Goal: Feedback & Contribution: Submit feedback/report problem

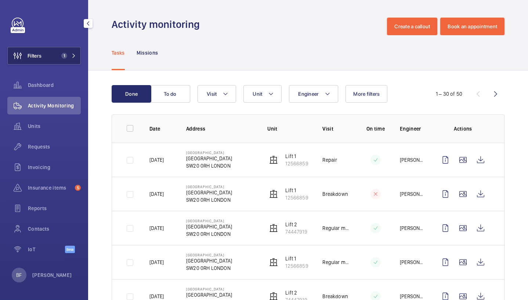
drag, startPoint x: 0, startPoint y: 0, endPoint x: 60, endPoint y: 55, distance: 81.6
click at [60, 55] on span "1" at bounding box center [62, 56] width 9 height 6
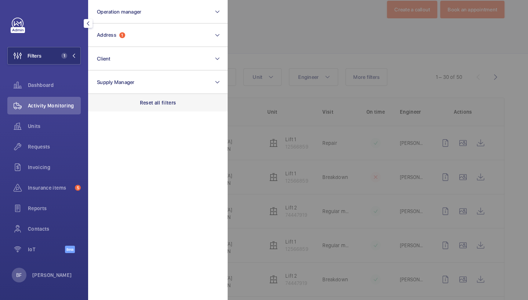
click at [162, 105] on p "Reset all filters" at bounding box center [158, 102] width 36 height 7
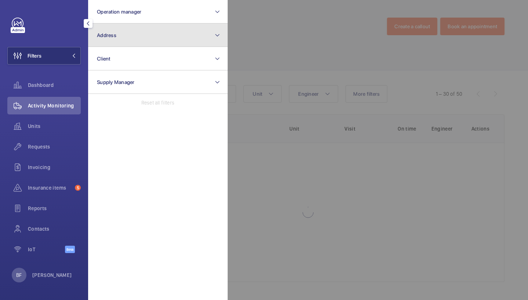
click at [142, 41] on button "Address" at bounding box center [158, 36] width 140 height 24
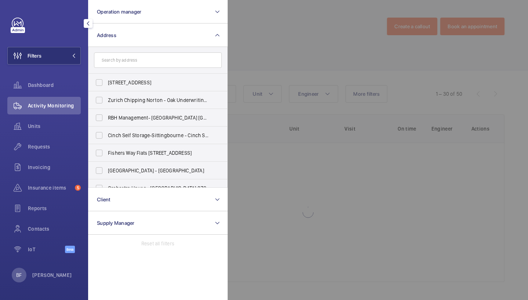
click at [138, 64] on input "text" at bounding box center [158, 60] width 128 height 15
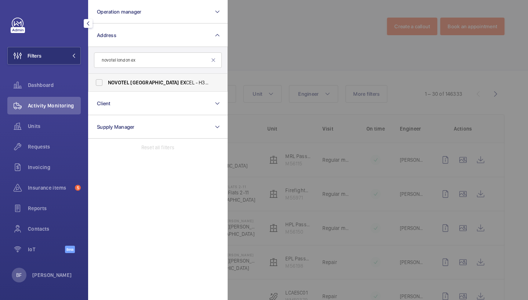
type input "novotel london ex"
click at [138, 80] on span "[GEOGRAPHIC_DATA]" at bounding box center [154, 83] width 48 height 6
click at [106, 80] on input "NOVOTEL LONDON EX CEL - H3656, [GEOGRAPHIC_DATA], [GEOGRAPHIC_DATA], [STREET_AD…" at bounding box center [99, 82] width 15 height 15
checkbox input "true"
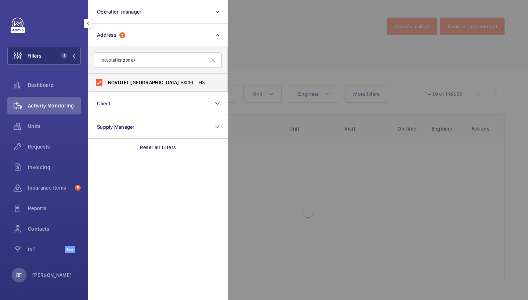
click at [267, 52] on div at bounding box center [492, 150] width 528 height 300
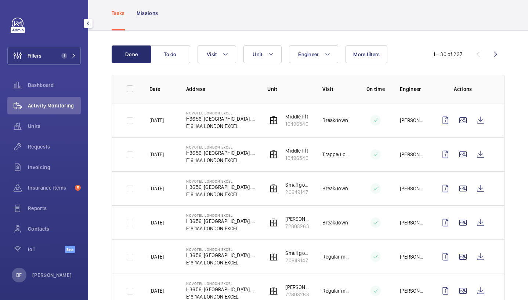
scroll to position [37, 0]
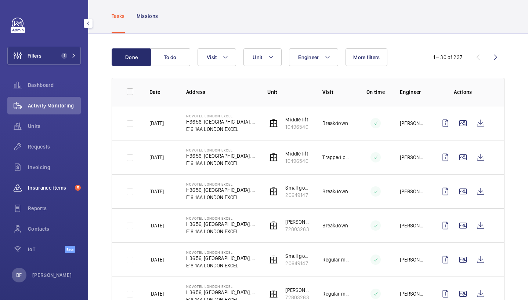
click at [60, 191] on span "Insurance items" at bounding box center [50, 187] width 44 height 7
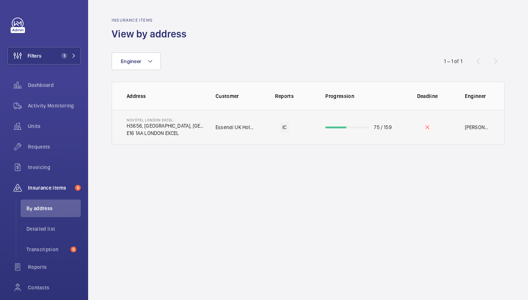
click at [171, 130] on p "E16 1AA LONDON EXCEL" at bounding box center [165, 133] width 77 height 7
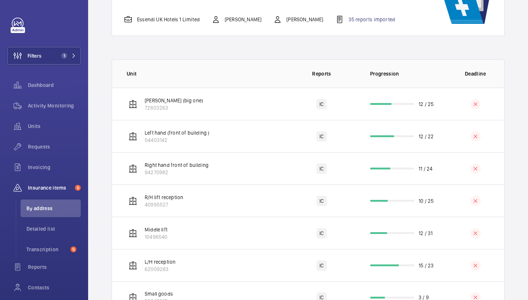
scroll to position [129, 0]
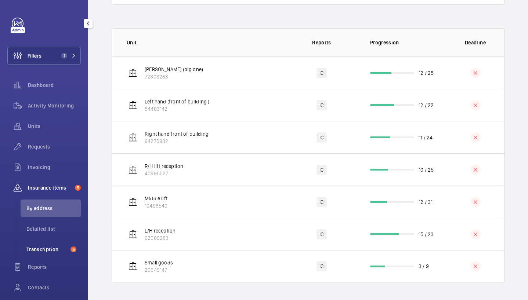
click at [48, 250] on span "Transcription" at bounding box center [46, 249] width 41 height 7
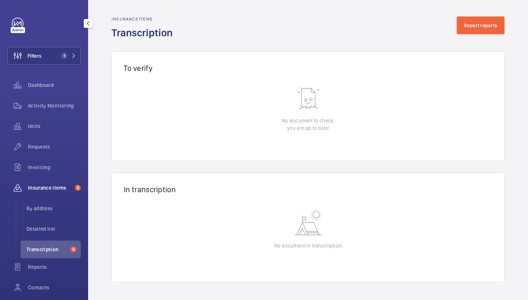
scroll to position [1, 0]
click at [48, 231] on span "Detailed list" at bounding box center [53, 228] width 54 height 7
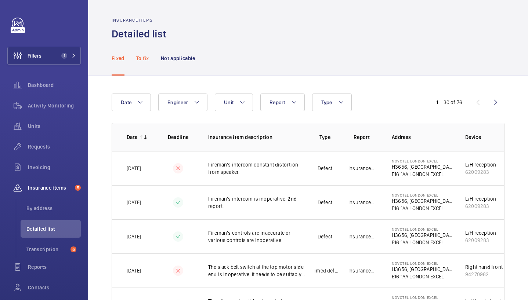
click at [144, 63] on div "To fix" at bounding box center [142, 58] width 13 height 35
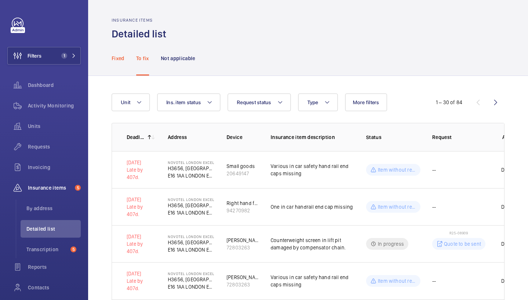
click at [116, 62] on p "Fixed" at bounding box center [118, 58] width 13 height 7
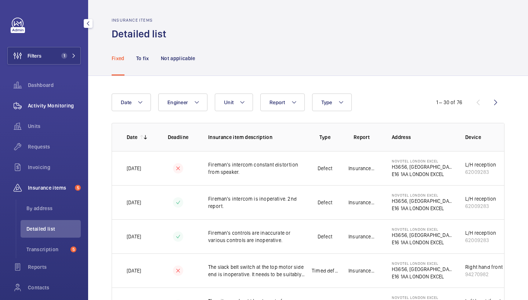
click at [63, 108] on span "Activity Monitoring" at bounding box center [54, 105] width 53 height 7
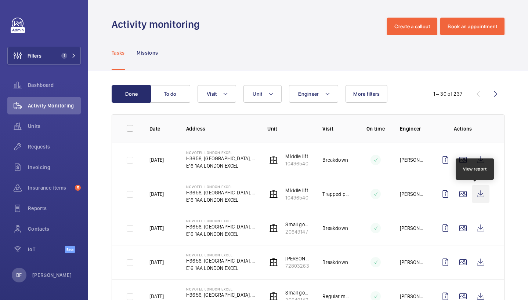
click at [473, 196] on wm-front-icon-button at bounding box center [481, 194] width 18 height 18
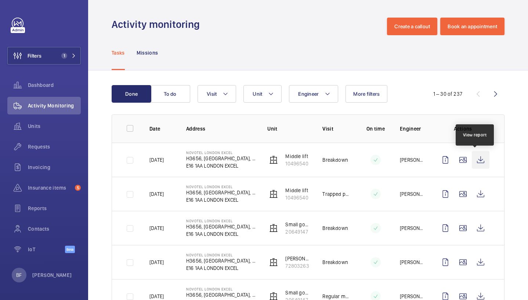
click at [475, 160] on wm-front-icon-button at bounding box center [481, 160] width 18 height 18
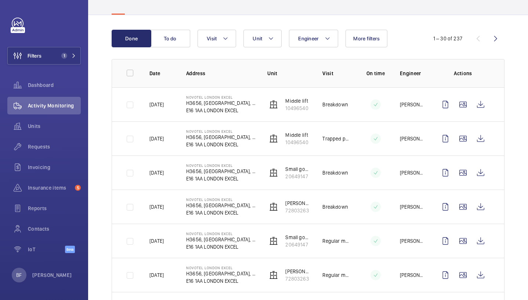
scroll to position [56, 0]
click at [56, 192] on div "Insurance items 5" at bounding box center [43, 188] width 73 height 18
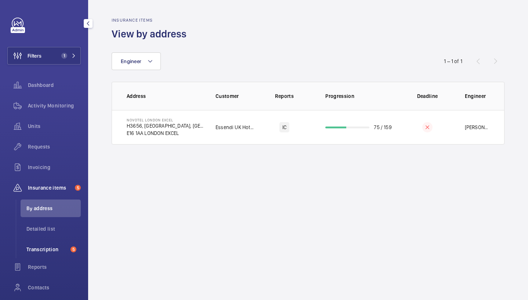
click at [47, 250] on span "Transcription" at bounding box center [46, 249] width 41 height 7
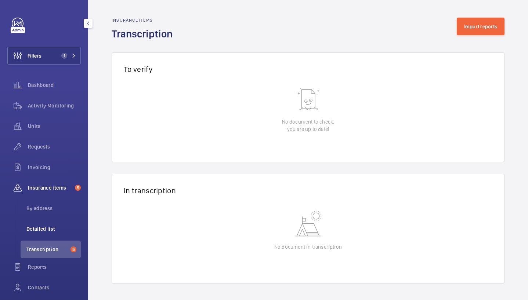
click at [50, 223] on li "Detailed list" at bounding box center [51, 229] width 60 height 18
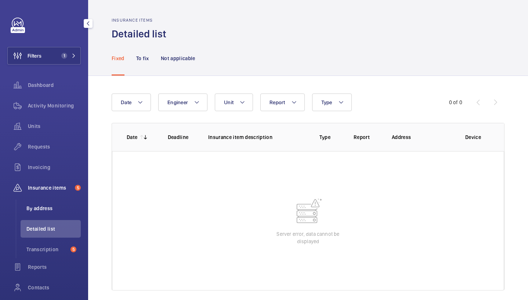
click at [47, 206] on span "By address" at bounding box center [53, 208] width 54 height 7
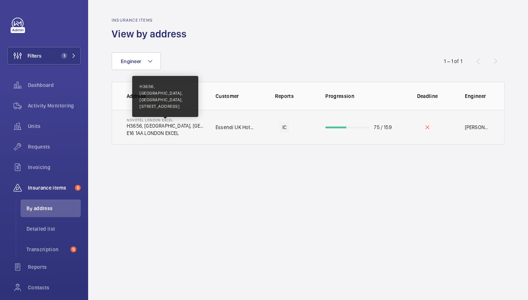
click at [196, 129] on p "H3656, [GEOGRAPHIC_DATA], [GEOGRAPHIC_DATA], [STREET_ADDRESS]" at bounding box center [165, 125] width 77 height 7
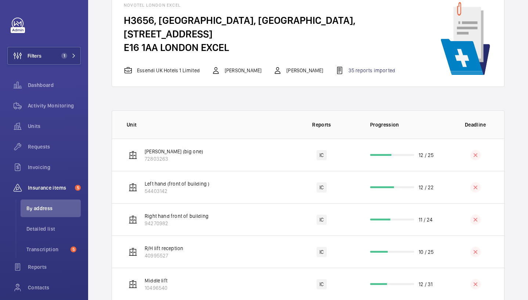
scroll to position [47, 0]
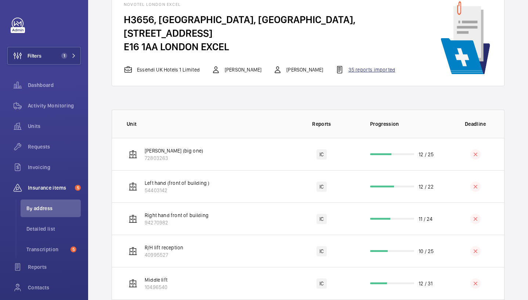
click at [355, 69] on div "35 reports imported" at bounding box center [365, 69] width 60 height 9
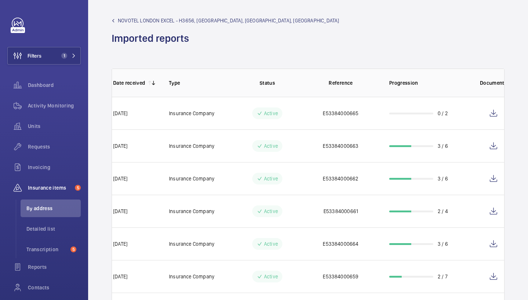
scroll to position [0, 13]
click at [496, 115] on wm-front-icon-button at bounding box center [494, 114] width 18 height 18
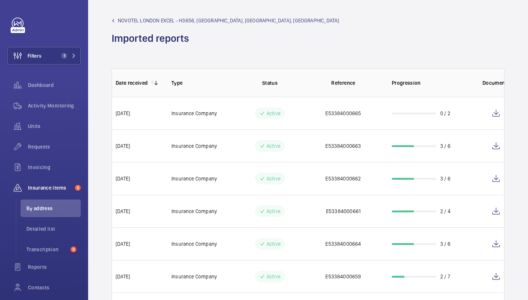
click at [362, 44] on div "NOVOTEL LONDON EXCEL - H3656, [GEOGRAPHIC_DATA], [GEOGRAPHIC_DATA], 7 Western G…" at bounding box center [308, 31] width 393 height 28
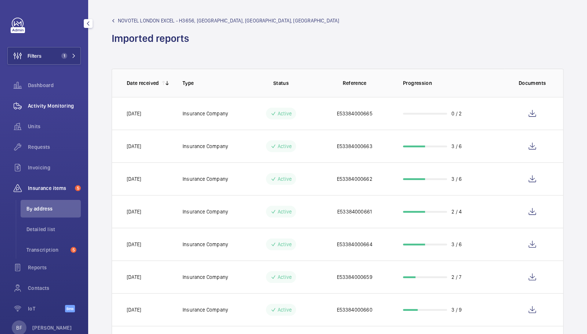
click at [54, 104] on span "Activity Monitoring" at bounding box center [54, 105] width 53 height 7
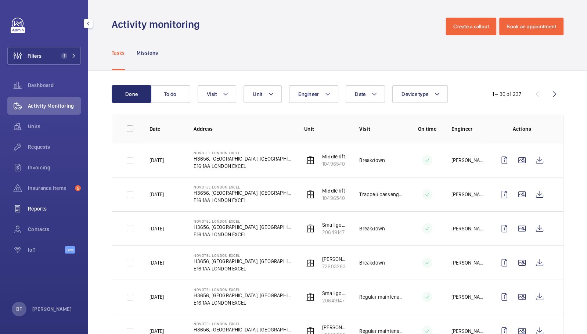
click at [40, 210] on span "Reports" at bounding box center [54, 208] width 53 height 7
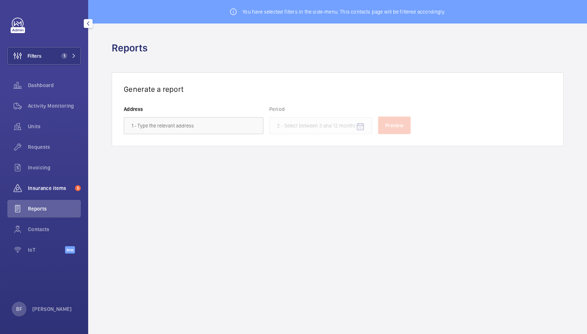
click at [51, 192] on div "Insurance items 5" at bounding box center [43, 188] width 73 height 18
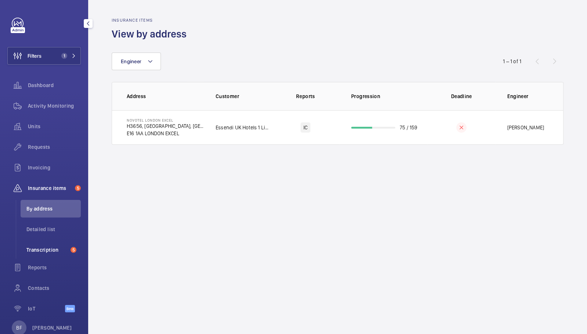
click at [57, 251] on span "Transcription" at bounding box center [46, 249] width 41 height 7
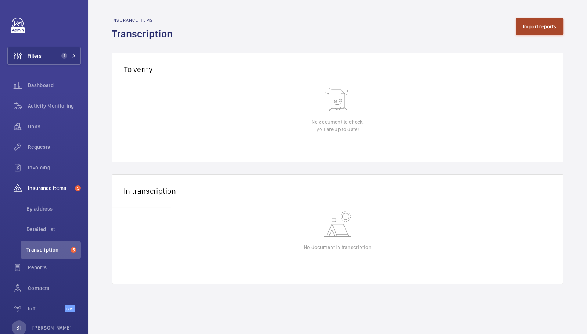
click at [528, 31] on button "Import reports" at bounding box center [540, 27] width 48 height 18
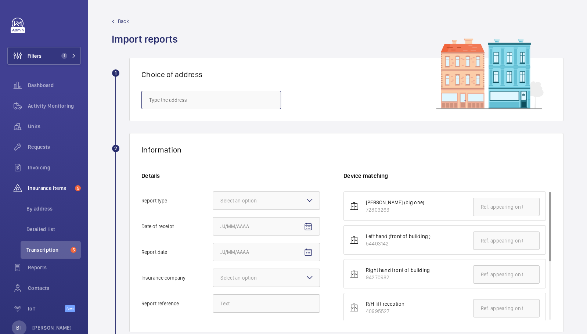
click at [214, 99] on input "text" at bounding box center [211, 100] width 140 height 18
paste input "fill off contract repair sheet for this job"
type input "fill off contract repair sheet for this job"
click at [214, 99] on input "fill off contract repair sheet for this job" at bounding box center [211, 100] width 140 height 18
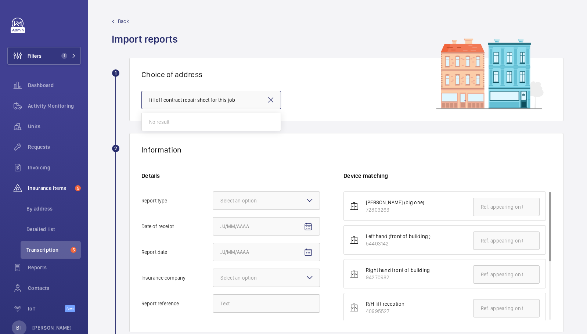
click at [214, 99] on input "fill off contract repair sheet for this job" at bounding box center [211, 100] width 140 height 18
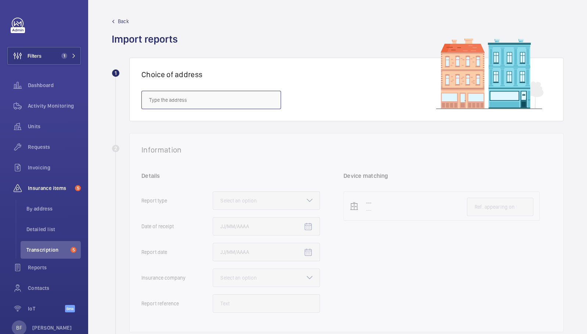
click at [213, 96] on input "text" at bounding box center [211, 100] width 140 height 18
paste input "SW20 0AR"
type input "S"
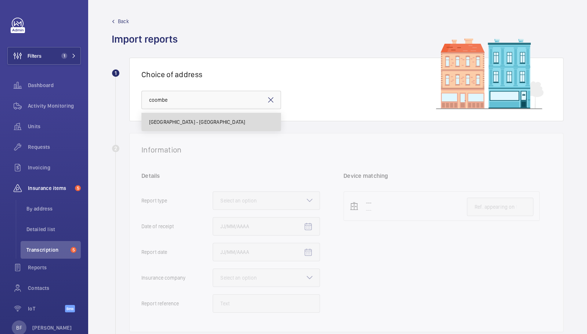
click at [195, 126] on mat-option "[GEOGRAPHIC_DATA] - [GEOGRAPHIC_DATA]" at bounding box center [211, 122] width 139 height 18
type input "[GEOGRAPHIC_DATA] - [GEOGRAPHIC_DATA]"
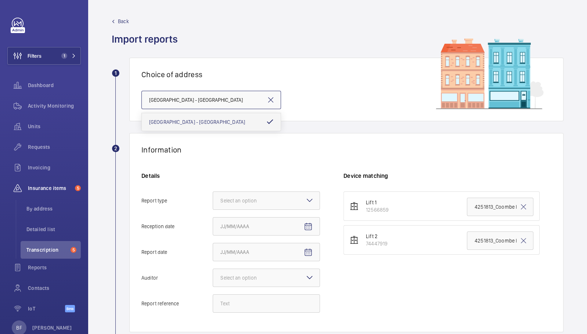
scroll to position [0, 17]
click at [259, 197] on div "Select an option" at bounding box center [247, 200] width 55 height 7
click at [213, 197] on input "Report type Select an option" at bounding box center [213, 201] width 0 height 18
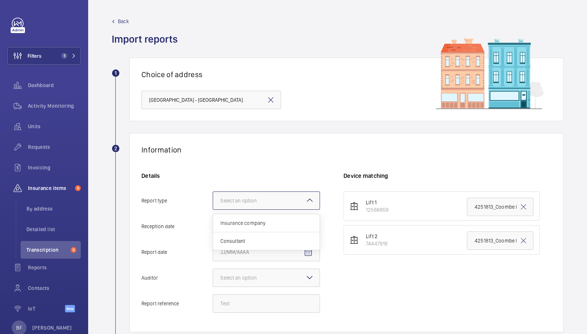
scroll to position [0, 0]
click at [265, 217] on div "Insurance company" at bounding box center [266, 223] width 106 height 18
click at [213, 209] on input "Report type Select an option Insurance company Consultant" at bounding box center [213, 201] width 0 height 18
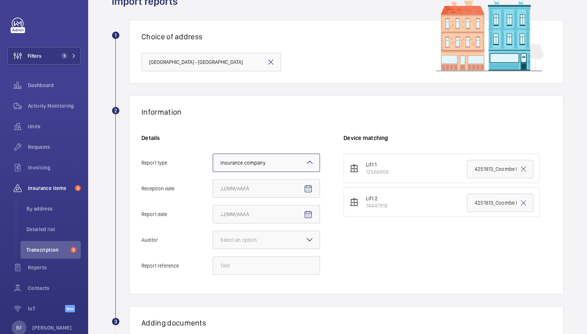
scroll to position [40, 0]
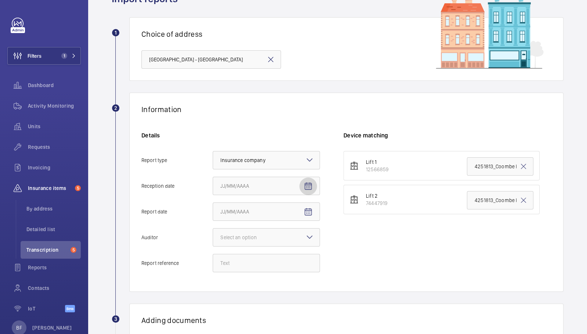
click at [305, 190] on span "Open calendar" at bounding box center [308, 186] width 18 height 18
click at [296, 277] on span "15" at bounding box center [296, 274] width 13 height 13
type input "[DATE]"
click at [306, 212] on mat-icon "Open calendar" at bounding box center [308, 211] width 9 height 9
click at [225, 147] on span "10" at bounding box center [223, 147] width 13 height 13
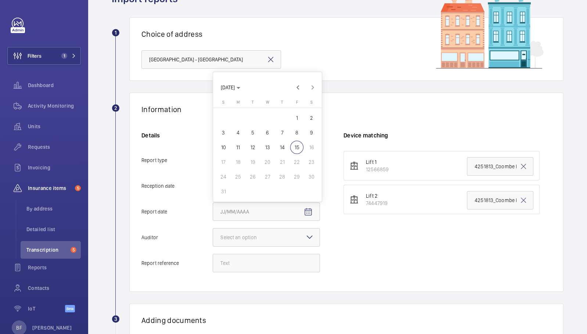
type input "[DATE]"
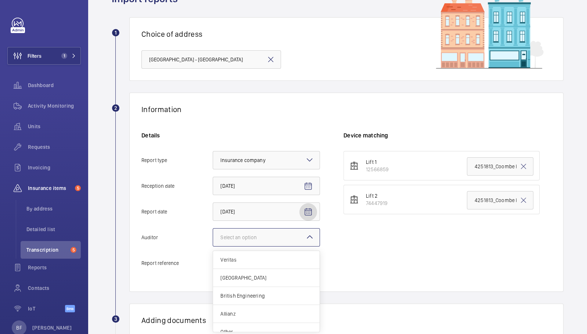
click at [236, 238] on div "Select an option" at bounding box center [247, 237] width 55 height 7
click at [213, 238] on input "Auditor Select an option Veritas Zurich British Engineering Allianz Other" at bounding box center [213, 237] width 0 height 18
click at [232, 261] on span "Veritas" at bounding box center [266, 259] width 92 height 7
click at [213, 246] on input "Auditor Select an option Veritas Zurich British Engineering Allianz Other" at bounding box center [213, 237] width 0 height 18
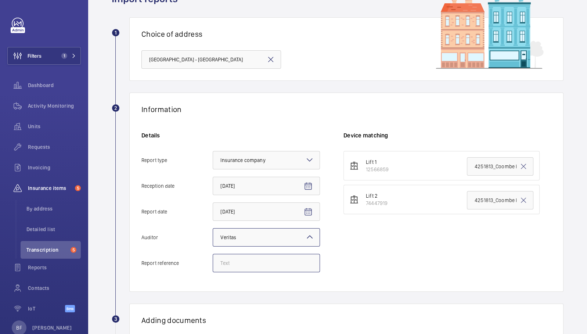
click at [234, 264] on input "Report reference" at bounding box center [266, 263] width 107 height 18
click at [485, 202] on input "4251813_Coombe Hill House_1-21091483625_1-9P88GST 100797181CPO" at bounding box center [500, 200] width 66 height 18
drag, startPoint x: 485, startPoint y: 202, endPoint x: 520, endPoint y: 198, distance: 35.4
click at [520, 198] on div "4251813_Coombe Hill House_1-21091483625_1-9P88GST 100797181CPO" at bounding box center [500, 200] width 66 height 18
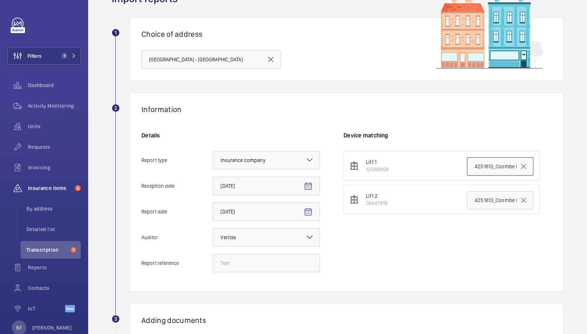
scroll to position [0, 117]
drag, startPoint x: 490, startPoint y: 165, endPoint x: 546, endPoint y: 165, distance: 55.4
click at [528, 165] on div "Information Details Report type Select an option × Insurance company × Receptio…" at bounding box center [346, 192] width 434 height 199
click at [438, 236] on div "Lift 1 12566859 4251813_Coombe Hill House_1-21091483621_1-9P88GRR 100797181CPO …" at bounding box center [447, 215] width 208 height 129
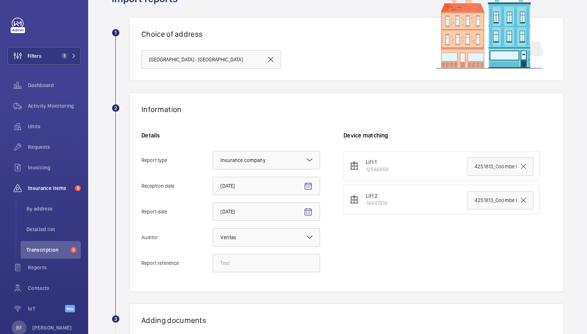
click at [271, 59] on mat-icon at bounding box center [270, 59] width 9 height 9
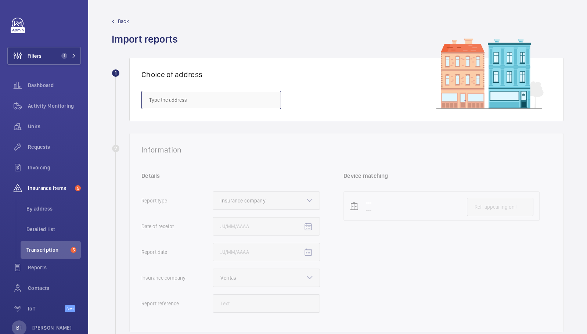
paste input "SW20 0AR"
click at [227, 101] on input "SW20 0AR" at bounding box center [211, 100] width 140 height 18
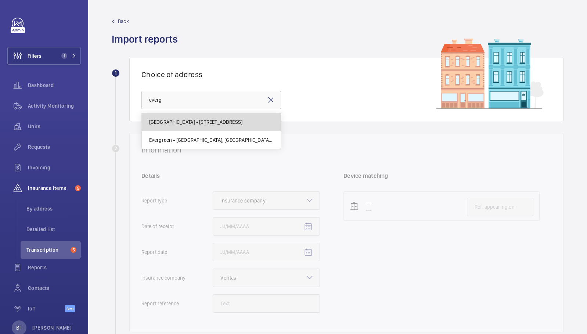
click at [234, 124] on span "[GEOGRAPHIC_DATA] - [STREET_ADDRESS]" at bounding box center [196, 121] width 94 height 7
type input "[GEOGRAPHIC_DATA] - [STREET_ADDRESS]"
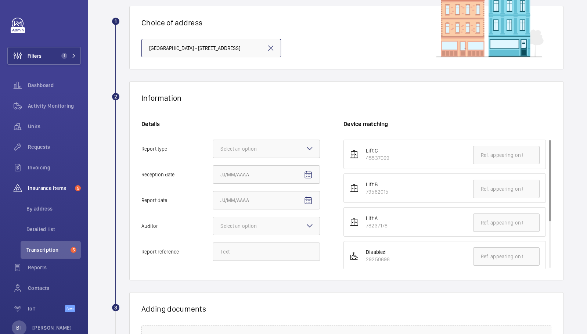
scroll to position [53, 0]
click at [286, 141] on div at bounding box center [266, 148] width 106 height 18
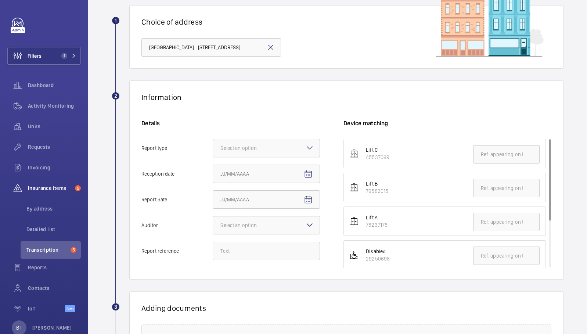
click at [213, 141] on input "Report type Select an option" at bounding box center [213, 148] width 0 height 18
click at [295, 174] on div "Insurance company" at bounding box center [266, 171] width 106 height 18
click at [213, 157] on input "Report type Select an option Insurance company Consultant" at bounding box center [213, 148] width 0 height 18
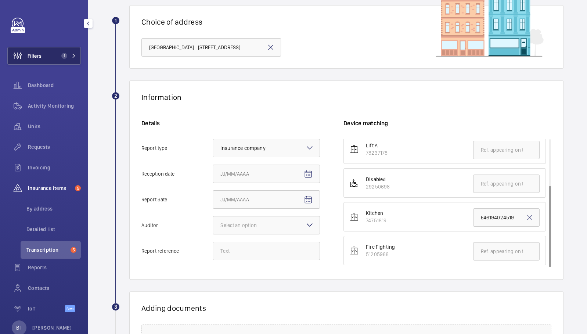
click at [71, 52] on button "Filters 1" at bounding box center [43, 56] width 73 height 18
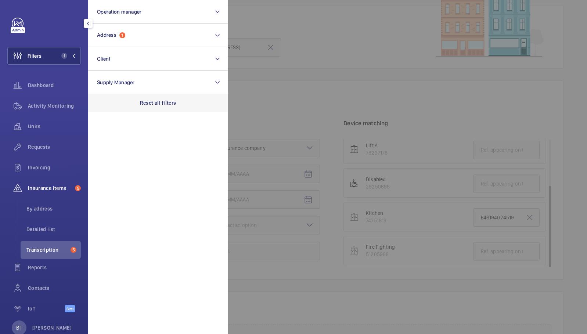
click at [148, 97] on div "Reset all filters" at bounding box center [158, 103] width 140 height 18
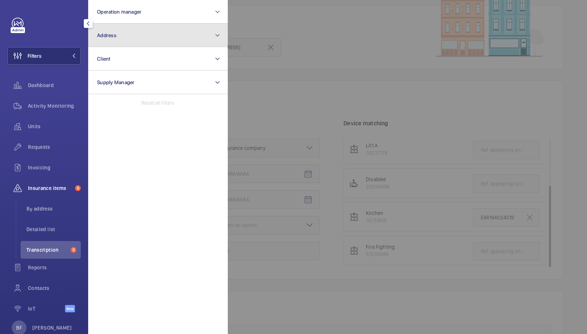
click at [138, 34] on button "Address" at bounding box center [158, 36] width 140 height 24
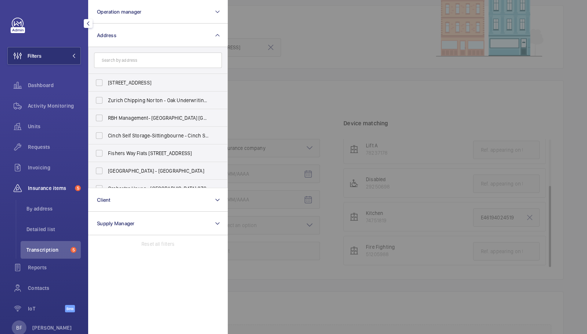
click at [147, 68] on input "text" at bounding box center [158, 60] width 128 height 15
type input "o"
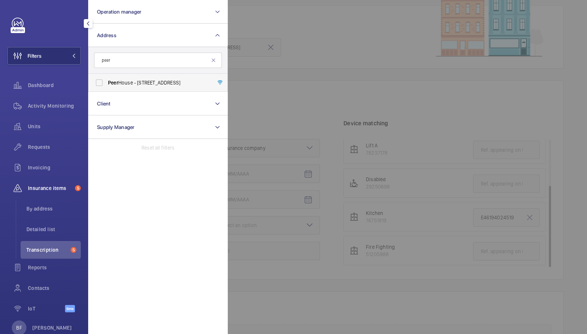
type input "peer"
click at [144, 88] on label "Peer House - [STREET_ADDRESS]" at bounding box center [152, 83] width 128 height 18
click at [106, 88] on input "Peer House - [STREET_ADDRESS]" at bounding box center [99, 82] width 15 height 15
checkbox input "true"
click at [247, 81] on div at bounding box center [521, 167] width 587 height 334
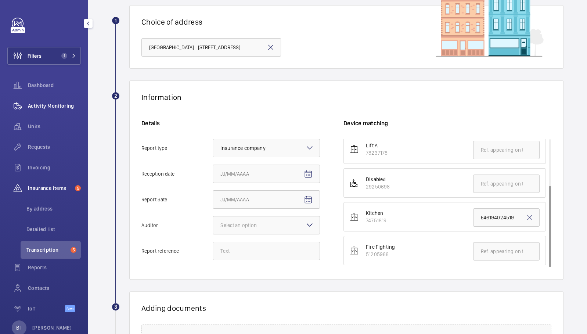
click at [35, 111] on div "Activity Monitoring" at bounding box center [43, 106] width 73 height 18
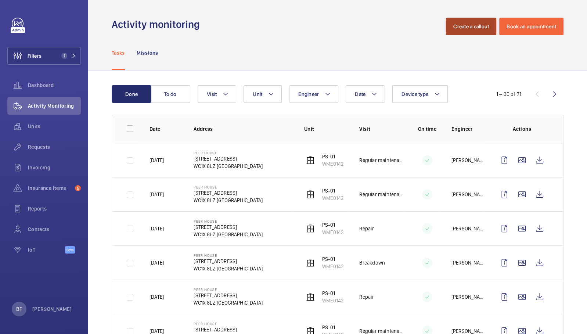
click at [461, 23] on button "Create a callout" at bounding box center [471, 27] width 50 height 18
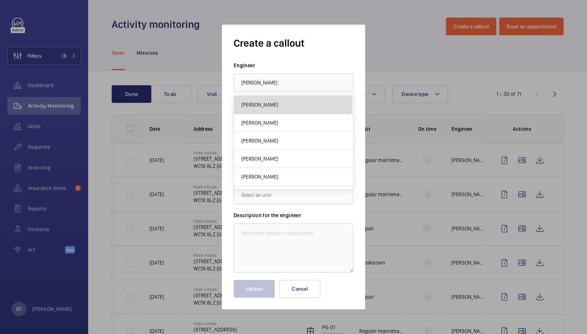
click at [264, 100] on mat-option "[PERSON_NAME]" at bounding box center [293, 105] width 119 height 18
type input "[PERSON_NAME]"
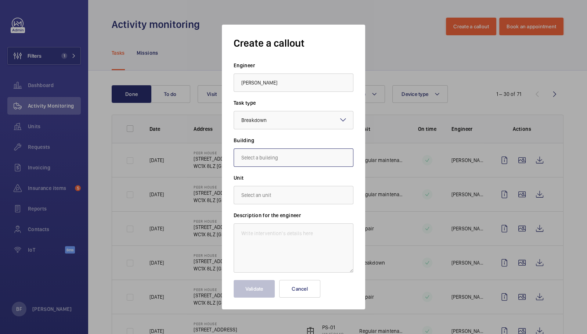
click at [280, 165] on input "text" at bounding box center [294, 157] width 120 height 18
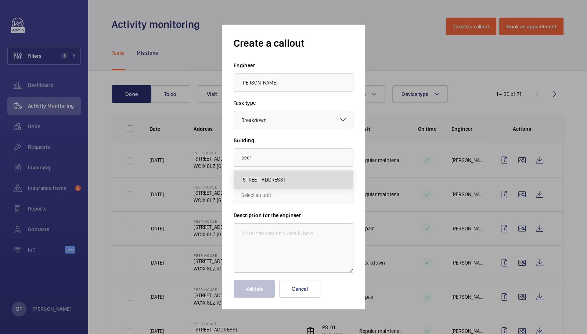
click at [276, 179] on span "[STREET_ADDRESS]" at bounding box center [262, 179] width 43 height 7
type input "[STREET_ADDRESS]"
click at [260, 201] on input "text" at bounding box center [294, 195] width 120 height 18
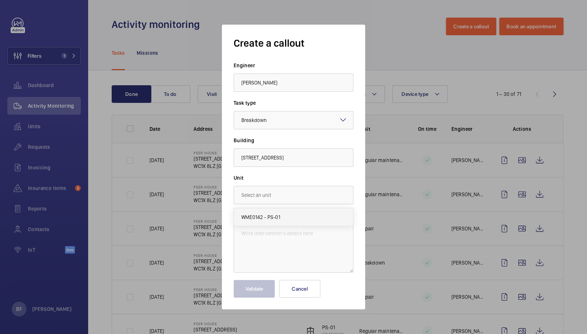
click at [268, 220] on span "WME0142 - PS-01" at bounding box center [260, 216] width 39 height 7
type input "WME0142 - PS-01"
click at [272, 238] on textarea at bounding box center [294, 247] width 120 height 49
click at [242, 232] on textarea at bounding box center [294, 247] width 120 height 49
paste textarea "Hi, the lift at PS is stuck on the ground floor with the doors open - showing m…"
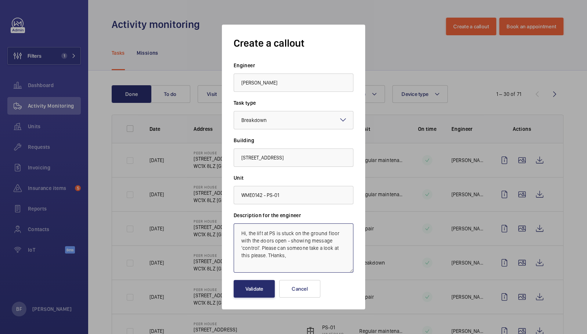
drag, startPoint x: 256, startPoint y: 234, endPoint x: 223, endPoint y: 232, distance: 33.5
click at [223, 232] on div "Create a callout Engineer [PERSON_NAME] Task type Select a task type × Breakdow…" at bounding box center [293, 167] width 143 height 285
drag, startPoint x: 257, startPoint y: 249, endPoint x: 271, endPoint y: 262, distance: 19.0
click at [271, 262] on textarea "Lift at PS is stuck on the ground floor with the doors open - showing message '…" at bounding box center [294, 247] width 120 height 49
click at [238, 230] on textarea "Lift at PS is stuck on the ground floor with the doors open - showing message '…" at bounding box center [294, 247] width 120 height 49
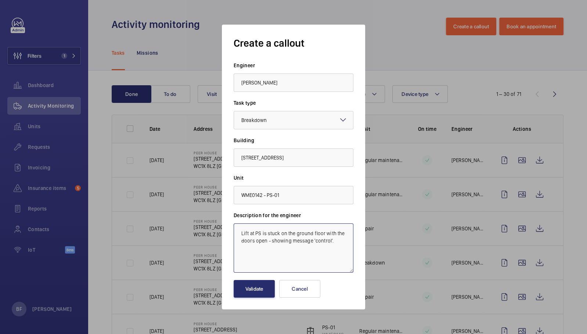
paste textarea "Job #349383"
type textarea "Job #349383 - Lift at PS is stuck on the ground floor with the doors open - sho…"
click at [249, 296] on button "Validate" at bounding box center [254, 289] width 41 height 18
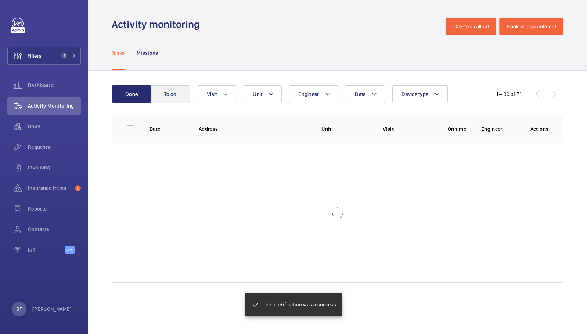
click at [162, 111] on wm-front-table "Done To do Date Engineer Unit Device type Visit 1 – 30 of 71 Date Address Unit …" at bounding box center [338, 183] width 452 height 197
click at [163, 93] on button "To do" at bounding box center [171, 94] width 40 height 18
click at [173, 96] on button "To do" at bounding box center [171, 94] width 40 height 18
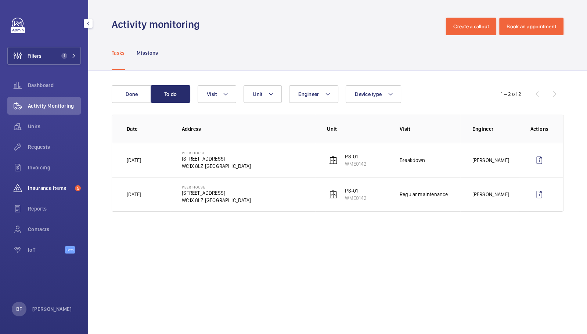
click at [54, 186] on span "Insurance items" at bounding box center [50, 187] width 44 height 7
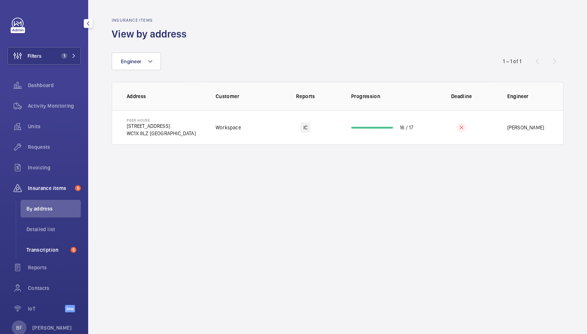
click at [55, 252] on span "Transcription" at bounding box center [46, 249] width 41 height 7
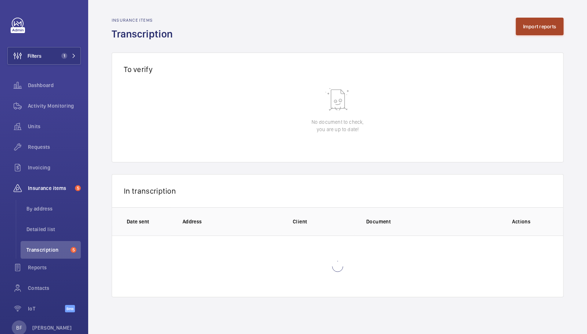
click at [528, 29] on button "Import reports" at bounding box center [540, 27] width 48 height 18
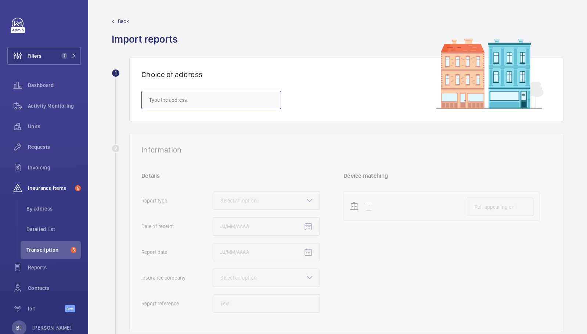
click at [174, 98] on input "text" at bounding box center [211, 100] width 140 height 18
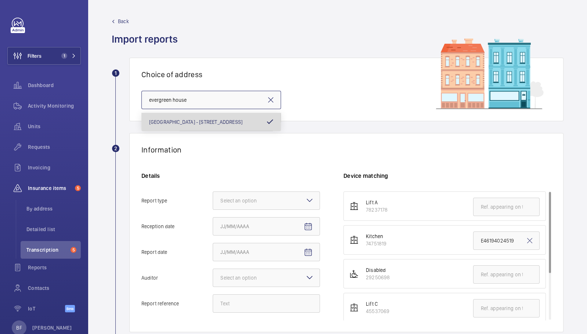
type input "[GEOGRAPHIC_DATA] - [STREET_ADDRESS]"
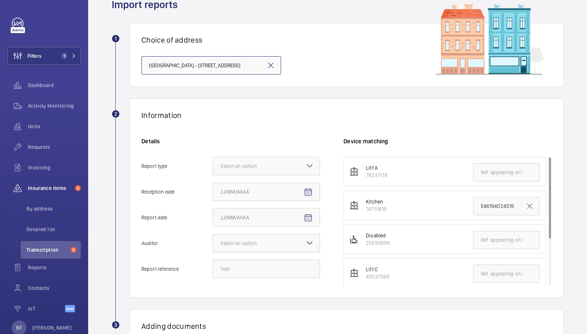
scroll to position [38, 0]
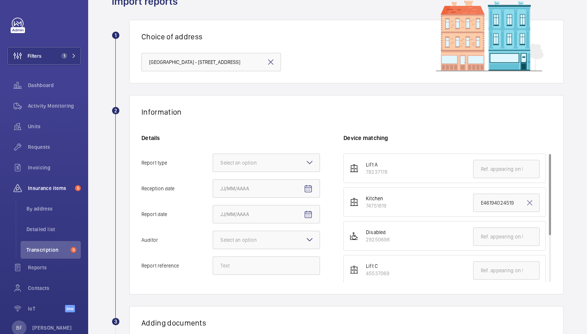
click at [288, 151] on div "Details Report type Select an option Reception date Report date Auditor Select …" at bounding box center [242, 208] width 202 height 148
click at [296, 166] on div at bounding box center [266, 163] width 106 height 18
click at [213, 166] on input "Report type Select an option" at bounding box center [213, 163] width 0 height 18
click at [299, 181] on span "Insurance company" at bounding box center [266, 184] width 92 height 7
click at [213, 171] on input "Report type Select an option Insurance company Consultant" at bounding box center [213, 163] width 0 height 18
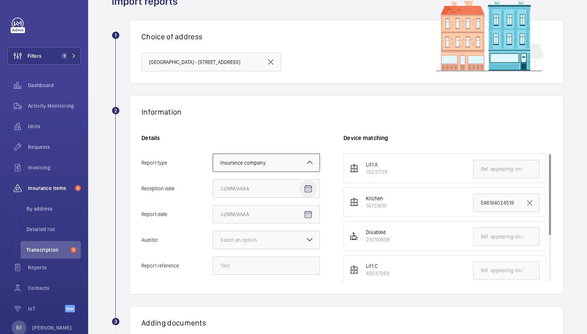
click at [307, 187] on mat-icon "Open calendar" at bounding box center [308, 188] width 9 height 9
click at [299, 276] on span "15" at bounding box center [296, 276] width 13 height 13
type input "[DATE]"
click at [302, 218] on span "Open calendar" at bounding box center [308, 215] width 18 height 18
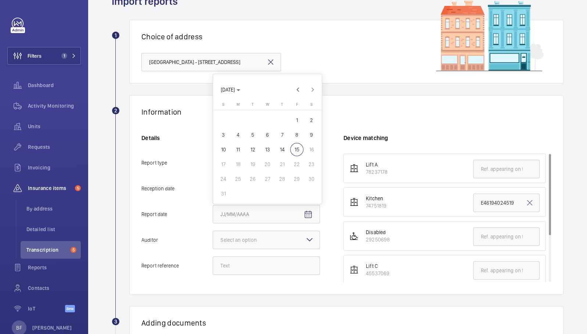
click at [286, 146] on span "14" at bounding box center [281, 149] width 13 height 13
type input "[DATE]"
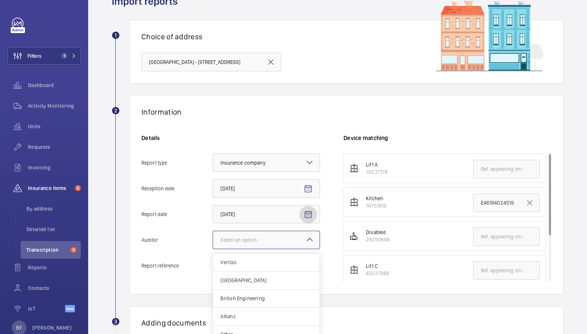
click at [282, 240] on div at bounding box center [266, 240] width 106 height 18
click at [213, 240] on input "Auditor Select an option Veritas Zurich British Engineering Allianz Other" at bounding box center [213, 240] width 0 height 18
click at [271, 300] on div "Allianz" at bounding box center [266, 316] width 106 height 18
click at [213, 249] on input "Auditor Select an option Veritas Zurich British Engineering Allianz Other" at bounding box center [213, 240] width 0 height 18
click at [241, 269] on input "Report reference" at bounding box center [266, 265] width 107 height 18
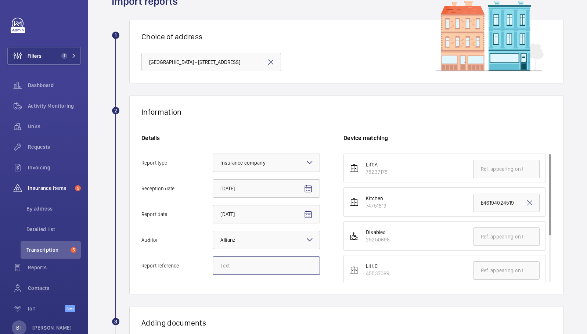
paste input "E29927033485"
type input "E29927033485"
click at [489, 169] on input "text" at bounding box center [506, 169] width 66 height 18
paste input "E29927033485"
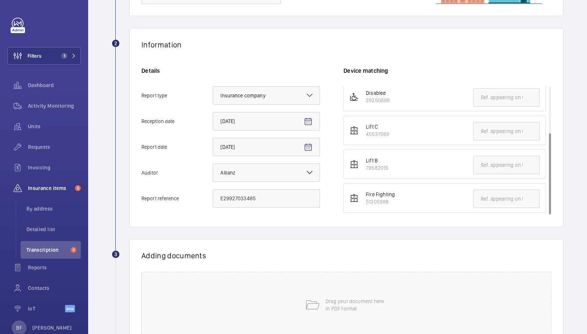
scroll to position [106, 0]
type input "E29927033485"
click at [313, 284] on div "Drag your document here in PDF format" at bounding box center [346, 304] width 410 height 66
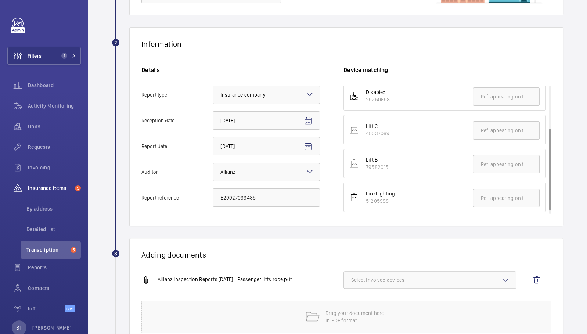
scroll to position [0, 0]
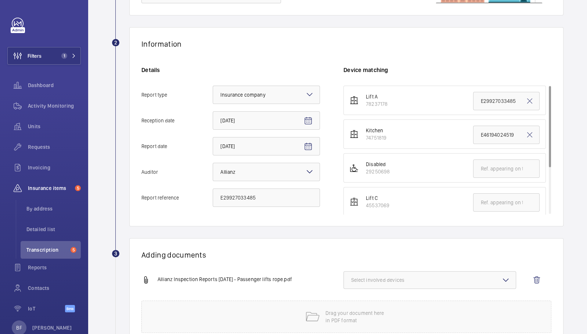
click at [379, 279] on span "Select involved devices" at bounding box center [429, 279] width 157 height 7
click at [384, 300] on span "78237178" at bounding box center [430, 302] width 134 height 7
click at [362, 300] on input "78237178" at bounding box center [354, 303] width 15 height 15
checkbox input "true"
click at [292, 244] on div "Adding documents Allianz Inspection Reports [DATE] - Passenger lifts rope.pdf 1…" at bounding box center [346, 291] width 434 height 107
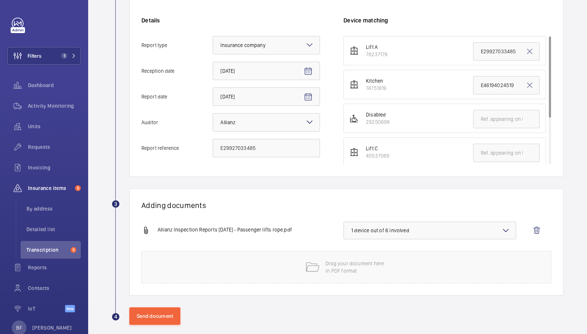
scroll to position [163, 0]
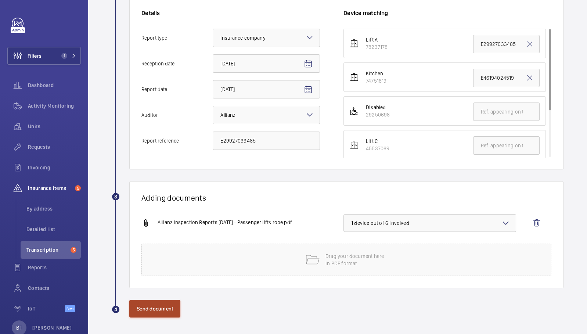
click at [162, 300] on button "Send document" at bounding box center [154, 309] width 51 height 18
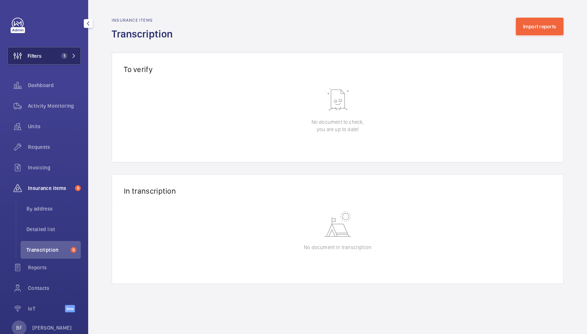
click at [69, 53] on span "1" at bounding box center [67, 56] width 18 height 6
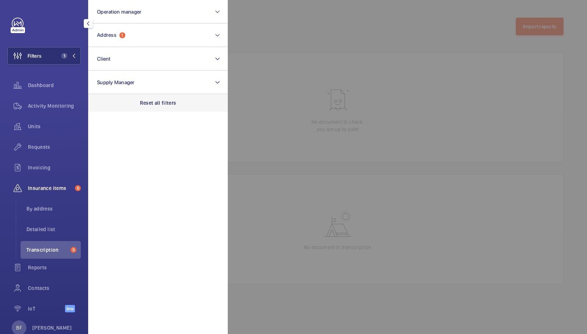
click at [158, 102] on p "Reset all filters" at bounding box center [158, 102] width 36 height 7
click at [59, 251] on span "Transcription" at bounding box center [46, 249] width 41 height 7
click at [302, 198] on div at bounding box center [521, 167] width 587 height 334
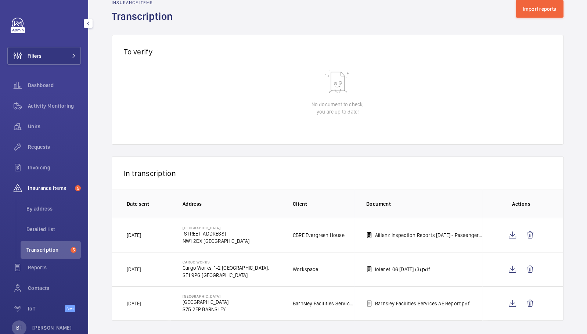
scroll to position [17, 0]
click at [525, 14] on button "Import reports" at bounding box center [540, 10] width 48 height 18
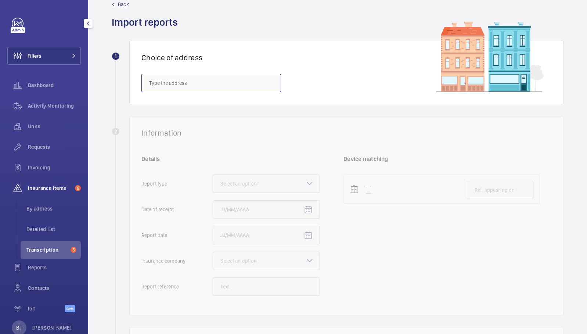
click at [274, 84] on input "text" at bounding box center [211, 83] width 140 height 18
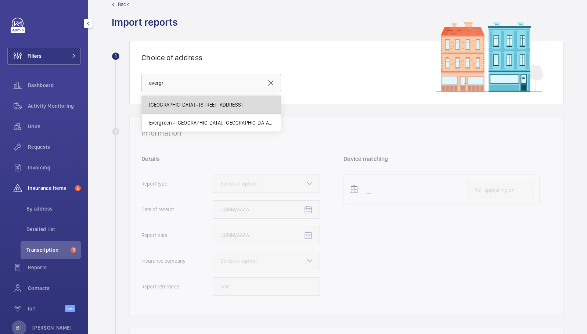
click at [272, 108] on mat-option "[GEOGRAPHIC_DATA] - [STREET_ADDRESS]" at bounding box center [211, 105] width 139 height 18
type input "[GEOGRAPHIC_DATA] - [STREET_ADDRESS]"
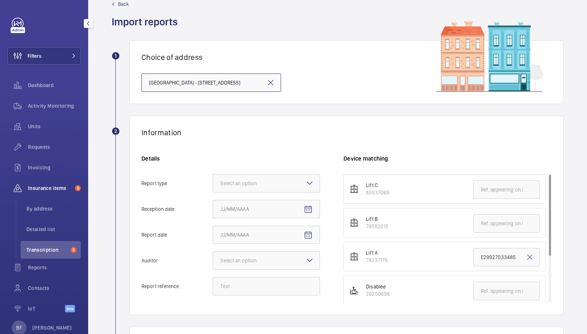
scroll to position [17, 0]
click at [276, 186] on div at bounding box center [266, 184] width 106 height 18
click at [213, 186] on input "Report type Select an option" at bounding box center [213, 184] width 0 height 18
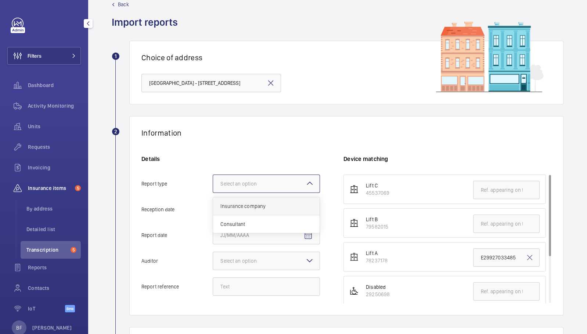
click at [275, 207] on span "Insurance company" at bounding box center [266, 205] width 92 height 7
click at [213, 192] on input "Report type Select an option Insurance company Consultant" at bounding box center [213, 184] width 0 height 18
click at [310, 213] on mat-icon "Open calendar" at bounding box center [308, 209] width 9 height 9
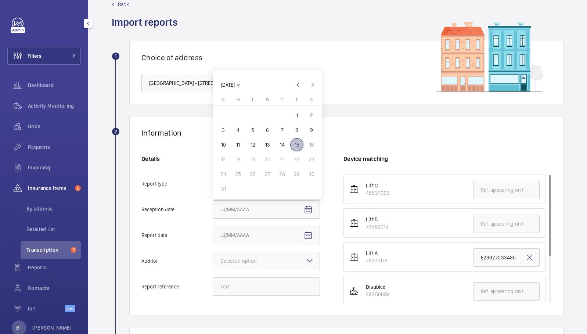
click at [298, 143] on span "15" at bounding box center [296, 144] width 13 height 13
type input "[DATE]"
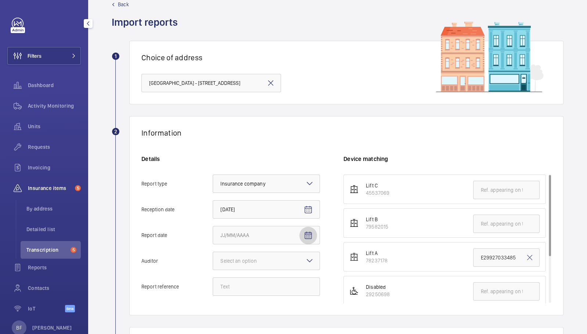
click at [310, 240] on span "Open calendar" at bounding box center [308, 236] width 18 height 18
click at [296, 173] on span "15" at bounding box center [296, 170] width 13 height 13
click at [308, 232] on mat-icon "Open calendar" at bounding box center [308, 235] width 9 height 9
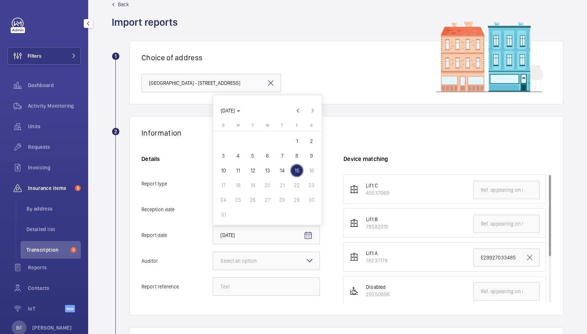
click at [284, 173] on span "14" at bounding box center [281, 170] width 13 height 13
type input "[DATE]"
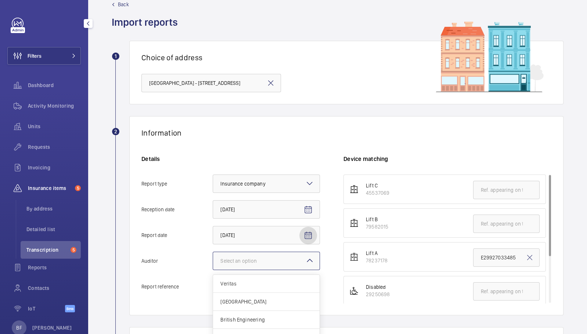
click at [268, 262] on div "Select an option" at bounding box center [247, 260] width 55 height 7
click at [213, 262] on input "Auditor Select an option Veritas Zurich British Engineering Allianz Other" at bounding box center [213, 261] width 0 height 18
click at [257, 300] on span "Allianz" at bounding box center [266, 329] width 92 height 7
click at [213, 270] on input "Auditor Select an option Veritas Zurich British Engineering Allianz Other" at bounding box center [213, 261] width 0 height 18
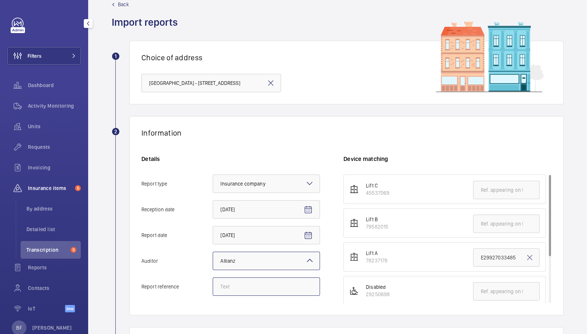
click at [238, 285] on input "Report reference" at bounding box center [266, 286] width 107 height 18
paste input "E32288036520"
type input "E32288036520"
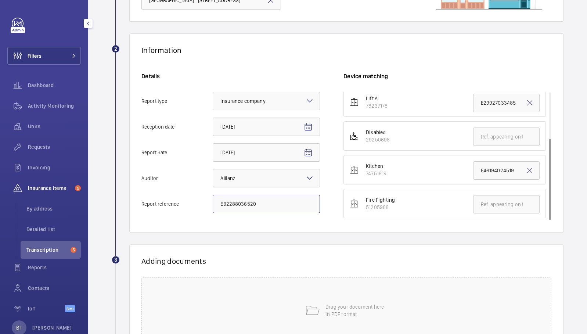
scroll to position [98, 0]
click at [506, 202] on input "text" at bounding box center [506, 205] width 66 height 18
paste input "E32288036520"
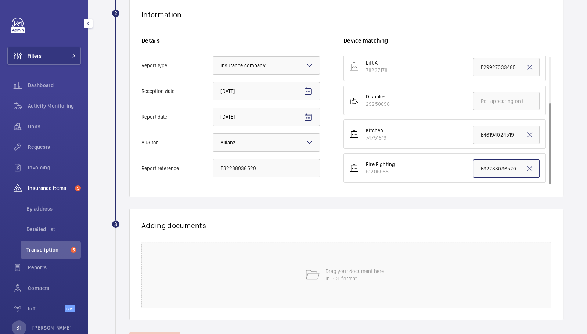
scroll to position [167, 0]
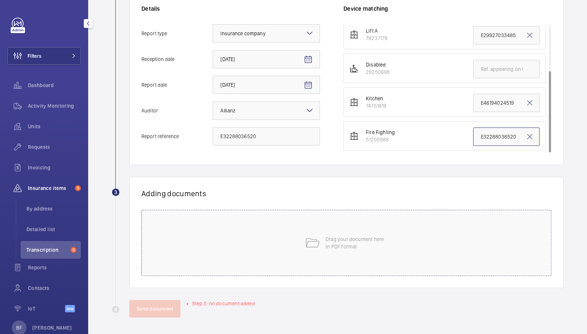
type input "E32288036520"
click at [365, 249] on div "Drag your document here in PDF format" at bounding box center [346, 243] width 410 height 66
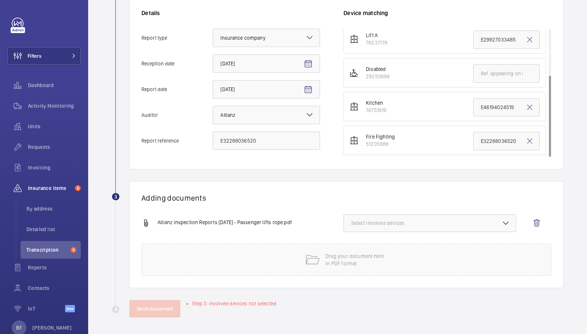
click at [394, 221] on span "Select involved devices" at bounding box center [429, 222] width 157 height 7
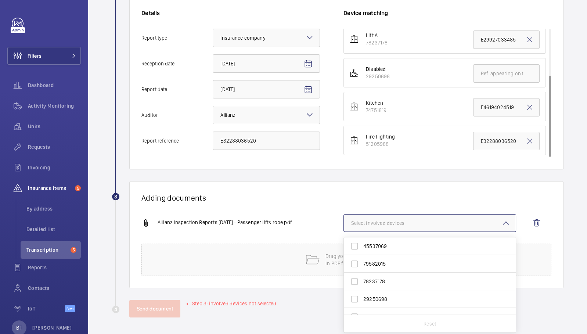
scroll to position [28, 0]
click at [391, 300] on span "51205988" at bounding box center [430, 305] width 134 height 7
click at [362, 300] on input "51205988" at bounding box center [354, 306] width 15 height 15
checkbox input "true"
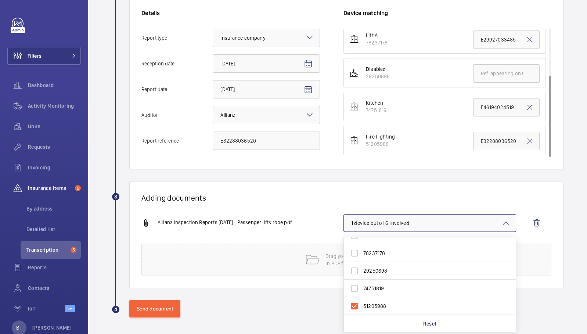
click at [283, 193] on h1 "Adding documents" at bounding box center [346, 197] width 410 height 9
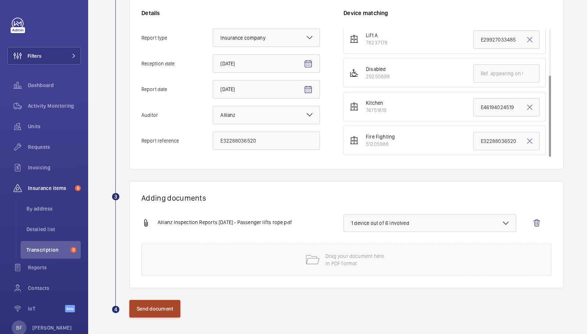
click at [141, 300] on button "Send document" at bounding box center [154, 309] width 51 height 18
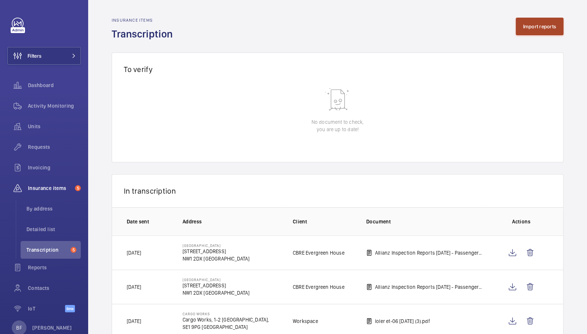
click at [523, 19] on button "Import reports" at bounding box center [540, 27] width 48 height 18
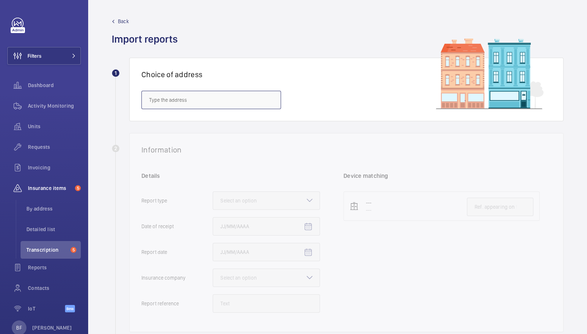
click at [200, 93] on input "text" at bounding box center [211, 100] width 140 height 18
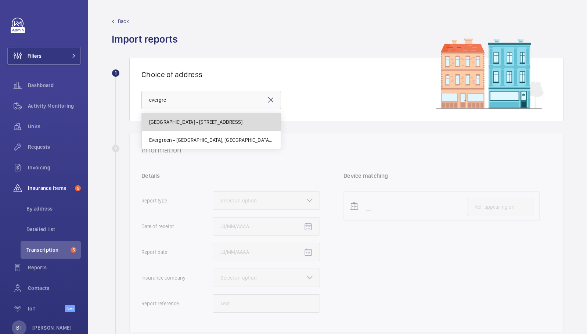
click at [196, 124] on span "[GEOGRAPHIC_DATA] - [STREET_ADDRESS]" at bounding box center [196, 121] width 94 height 7
type input "[GEOGRAPHIC_DATA] - [STREET_ADDRESS]"
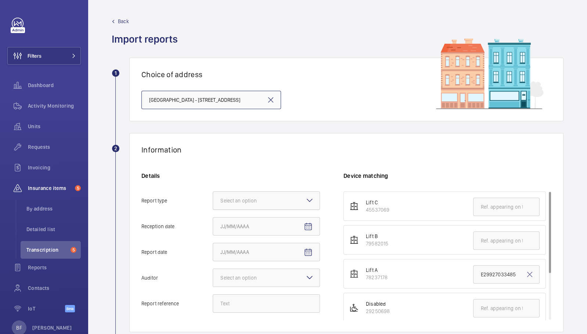
click at [252, 196] on div at bounding box center [266, 201] width 106 height 18
click at [213, 196] on input "Report type Select an option" at bounding box center [213, 201] width 0 height 18
click at [271, 223] on span "Insurance company" at bounding box center [266, 222] width 92 height 7
click at [213, 209] on input "Report type Select an option Insurance company Consultant" at bounding box center [213, 201] width 0 height 18
click at [317, 223] on input "Reception date" at bounding box center [266, 226] width 107 height 18
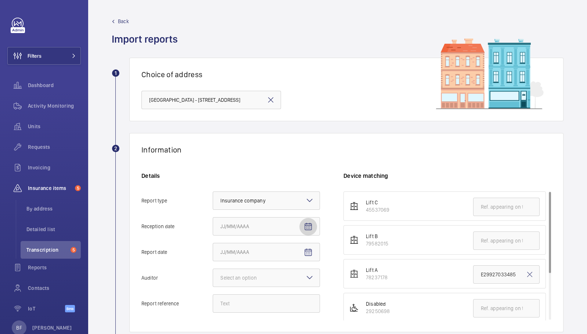
click at [306, 224] on mat-icon "Open calendar" at bounding box center [308, 226] width 9 height 9
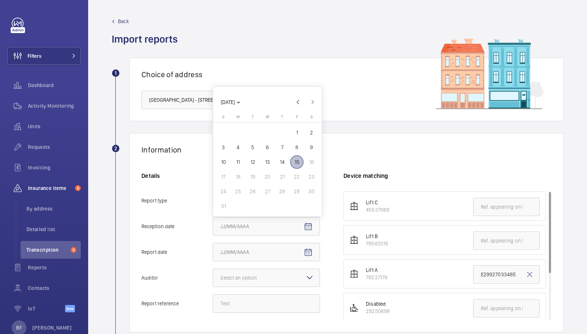
click at [295, 163] on span "15" at bounding box center [296, 161] width 13 height 13
type input "[DATE]"
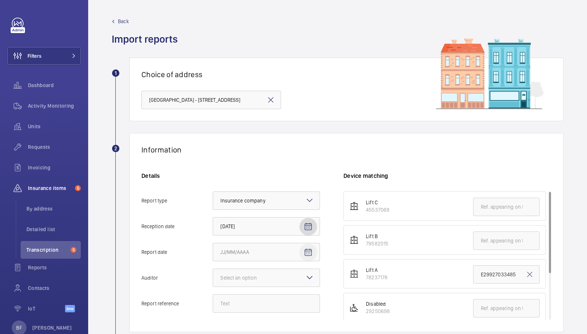
click at [308, 258] on span "Open calendar" at bounding box center [308, 252] width 18 height 18
click at [282, 188] on span "14" at bounding box center [281, 187] width 13 height 13
type input "[DATE]"
click at [281, 282] on div at bounding box center [266, 278] width 106 height 18
click at [213, 282] on input "Auditor Select an option" at bounding box center [213, 278] width 0 height 18
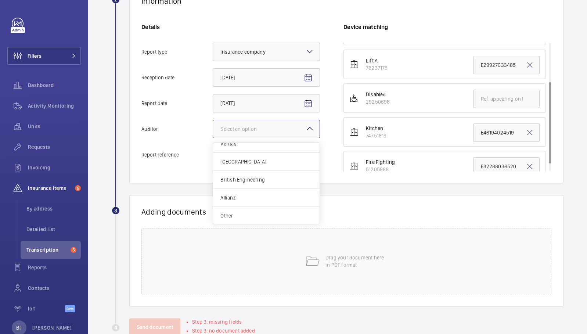
scroll to position [163, 0]
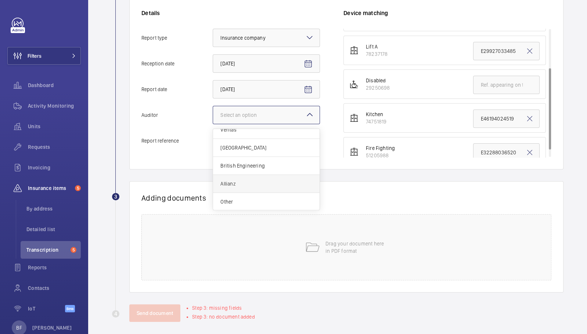
click at [234, 181] on span "Allianz" at bounding box center [266, 183] width 92 height 7
click at [213, 124] on input "Auditor Select an option Veritas Zurich British Engineering Allianz Other" at bounding box center [213, 115] width 0 height 18
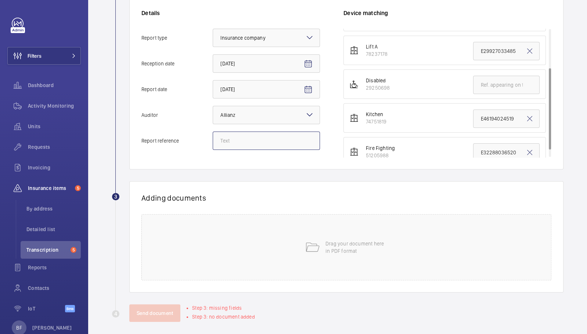
click at [237, 140] on input "Report reference" at bounding box center [266, 140] width 107 height 18
click at [258, 140] on input "Report reference" at bounding box center [266, 140] width 107 height 18
paste input "E32288036521"
type input "E32288036521"
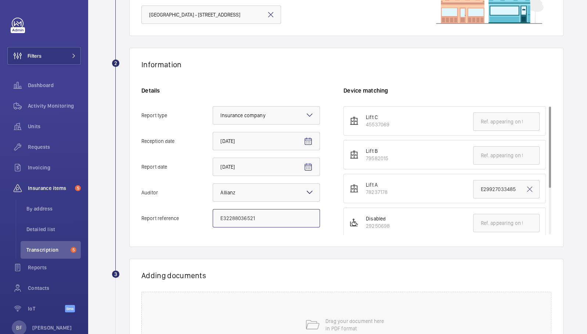
scroll to position [86, 0]
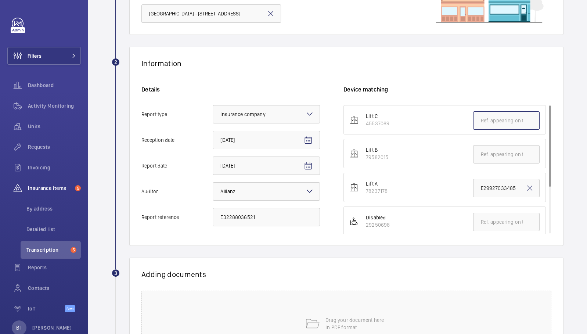
click at [490, 120] on input "text" at bounding box center [506, 120] width 66 height 18
paste input "E32288036521"
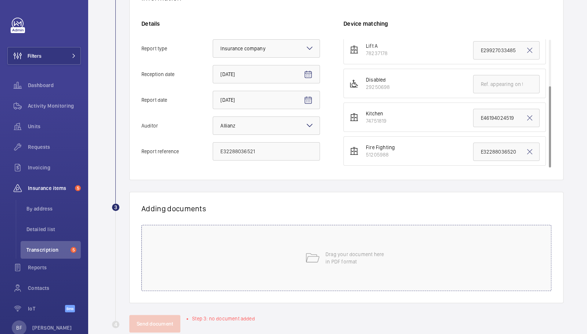
scroll to position [157, 0]
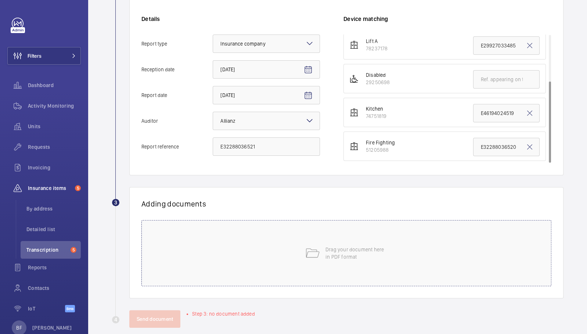
type input "E32288036521"
click at [339, 274] on div "Drag your document here in PDF format" at bounding box center [346, 253] width 410 height 66
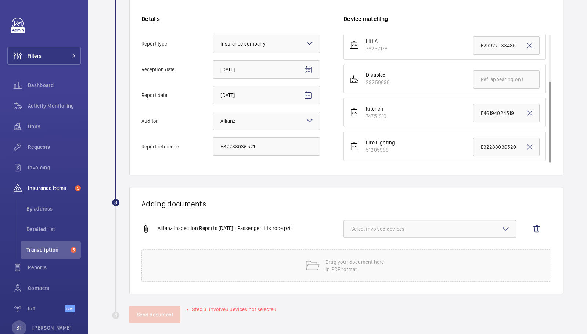
click at [370, 233] on button "Select involved devices" at bounding box center [429, 229] width 173 height 18
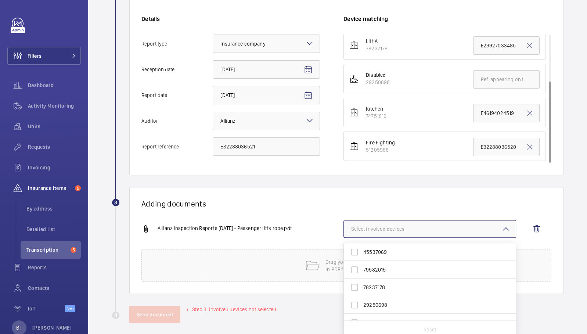
click at [374, 248] on span "45537069" at bounding box center [430, 251] width 134 height 7
click at [362, 248] on input "45537069" at bounding box center [354, 252] width 15 height 15
checkbox input "true"
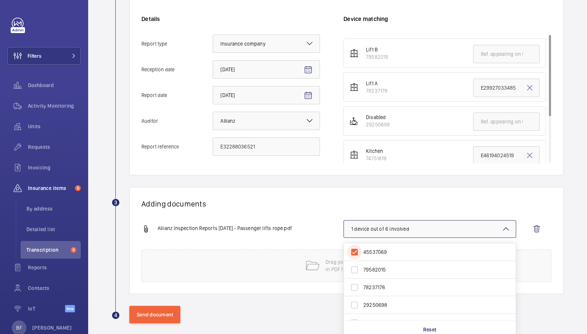
scroll to position [0, 0]
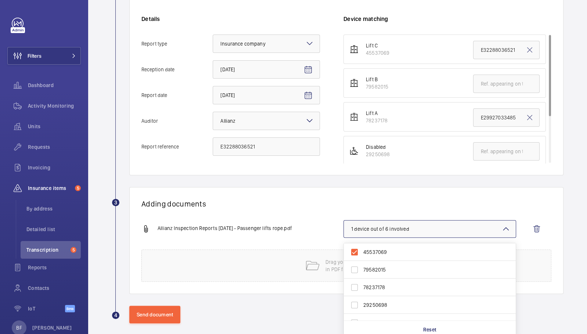
click at [313, 209] on div "Adding documents Allianz Inspection Reports [DATE] - Passenger lifts rope.pdf 1…" at bounding box center [346, 240] width 434 height 107
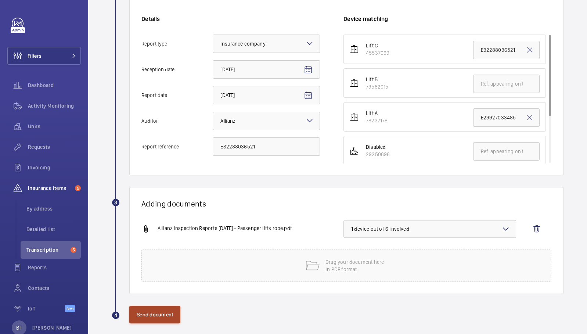
click at [160, 300] on button "Send document" at bounding box center [154, 315] width 51 height 18
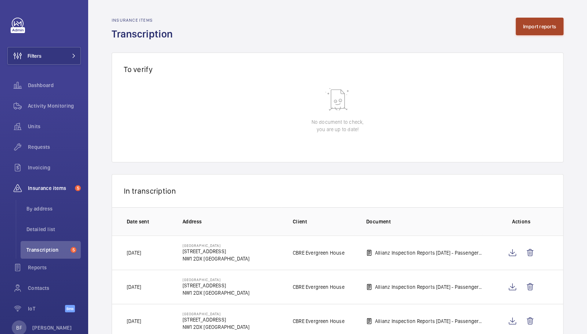
click at [528, 24] on button "Import reports" at bounding box center [540, 27] width 48 height 18
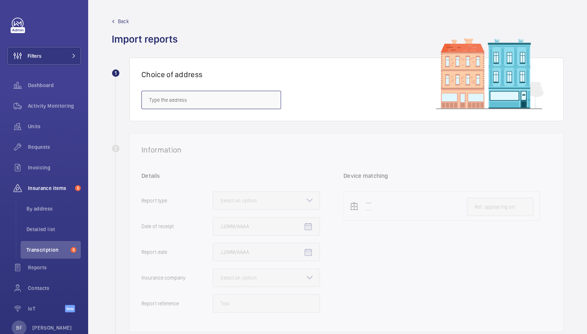
click at [232, 102] on input "text" at bounding box center [211, 100] width 140 height 18
paste input "SG12 7LP"
click at [225, 131] on wm-front-select-address-card "1 Choice of address SG12 7LP" at bounding box center [338, 95] width 452 height 75
click at [206, 102] on input "SG12 7LP" at bounding box center [211, 100] width 140 height 18
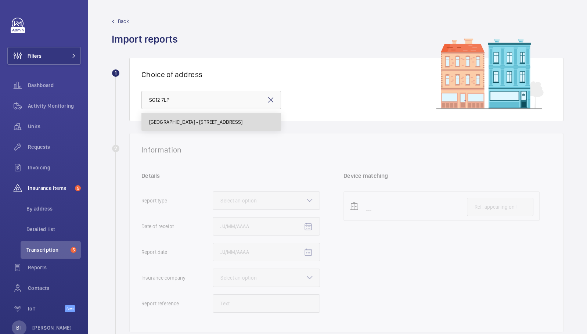
click at [206, 122] on span "[GEOGRAPHIC_DATA] - [STREET_ADDRESS]" at bounding box center [196, 121] width 94 height 7
type input "[GEOGRAPHIC_DATA] - [STREET_ADDRESS]"
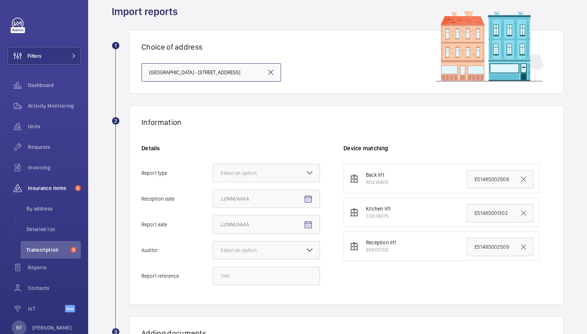
scroll to position [28, 0]
click at [231, 173] on div "Select an option" at bounding box center [247, 172] width 55 height 7
click at [213, 173] on input "Report type Select an option" at bounding box center [213, 173] width 0 height 18
click at [240, 196] on span "Insurance company" at bounding box center [266, 194] width 92 height 7
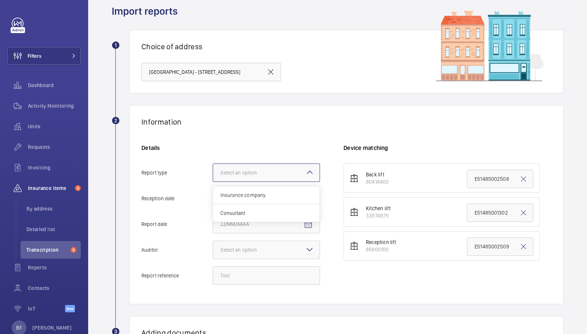
click at [213, 181] on input "Report type Select an option Insurance company Consultant" at bounding box center [213, 173] width 0 height 18
click at [305, 199] on mat-icon "Open calendar" at bounding box center [308, 198] width 9 height 9
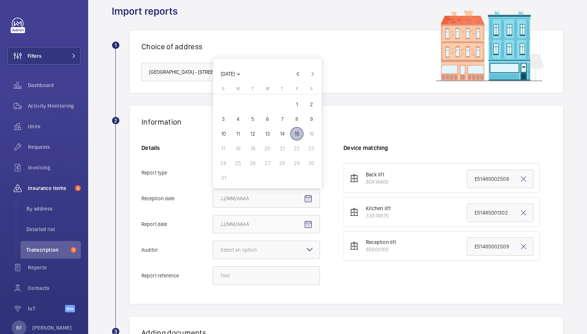
click at [297, 136] on span "15" at bounding box center [296, 133] width 13 height 13
type input "[DATE]"
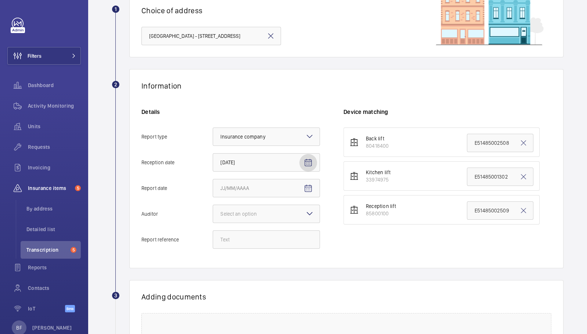
scroll to position [64, 0]
click at [308, 190] on mat-icon "Open calendar" at bounding box center [308, 188] width 9 height 9
click at [281, 274] on span "14" at bounding box center [281, 276] width 13 height 13
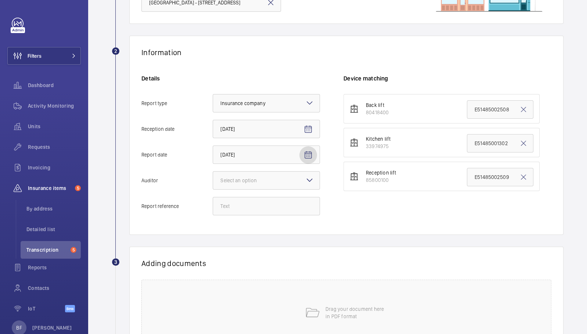
scroll to position [98, 0]
click at [308, 158] on mat-icon "Open calendar" at bounding box center [308, 154] width 9 height 9
click at [242, 225] on span "4" at bounding box center [237, 227] width 13 height 13
type input "[DATE]"
click at [244, 176] on div "Select an option" at bounding box center [247, 179] width 55 height 7
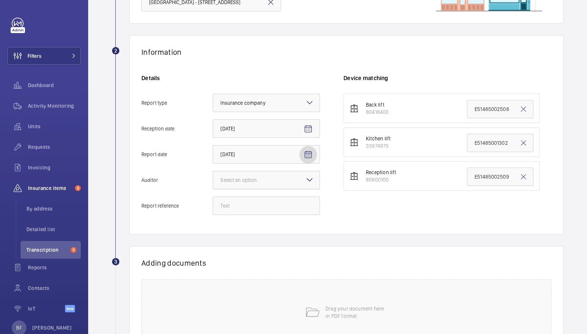
click at [213, 175] on input "Auditor Select an option" at bounding box center [213, 180] width 0 height 18
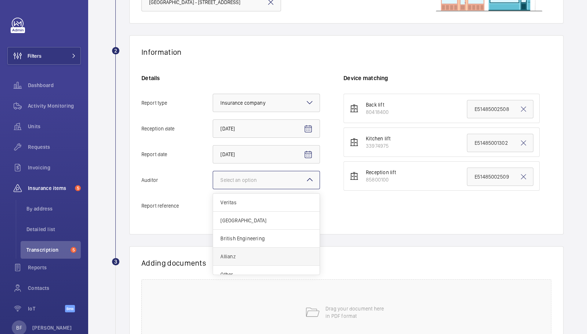
click at [248, 255] on span "Allianz" at bounding box center [266, 256] width 92 height 7
click at [213, 189] on input "Auditor Select an option Veritas Zurich British Engineering Allianz Other" at bounding box center [213, 180] width 0 height 18
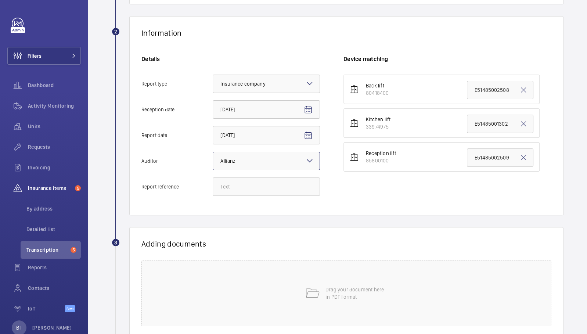
scroll to position [119, 0]
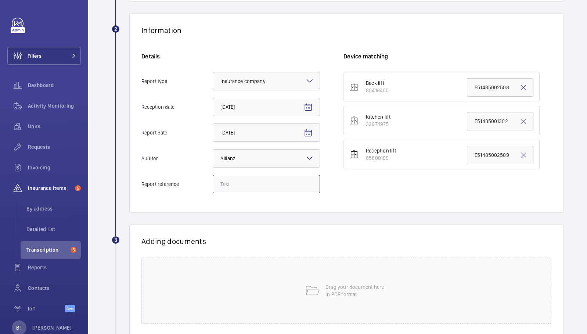
click at [265, 187] on input "Report reference" at bounding box center [266, 184] width 107 height 18
paste input "SG12 7LP"
type input "S"
click at [265, 183] on input "Report reference" at bounding box center [266, 184] width 107 height 18
paste input "E35104030311"
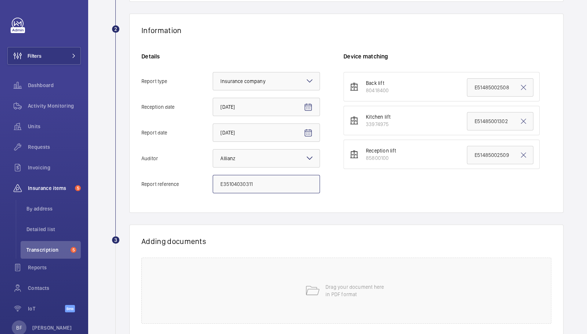
type input "E35104030311"
click at [480, 147] on input "E51485002509" at bounding box center [500, 155] width 66 height 18
paste input "35104030311"
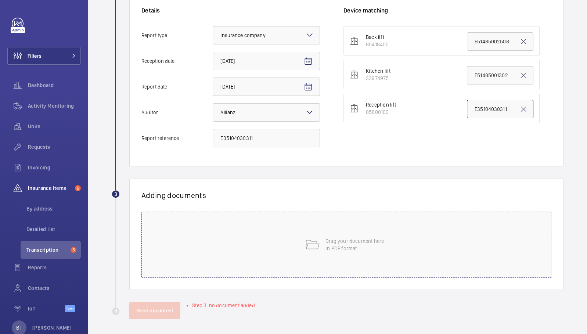
scroll to position [166, 0]
type input "E35104030311"
click at [349, 266] on div "Drag your document here in PDF format" at bounding box center [346, 244] width 410 height 66
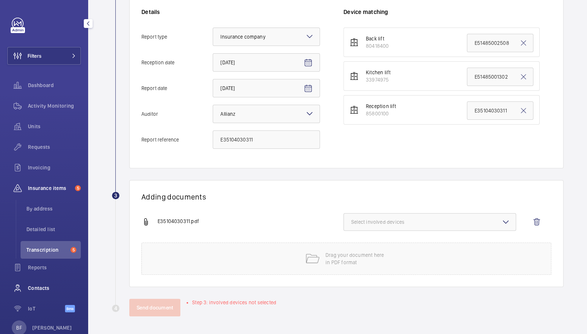
scroll to position [163, 0]
click at [382, 221] on span "Select involved devices" at bounding box center [429, 222] width 157 height 7
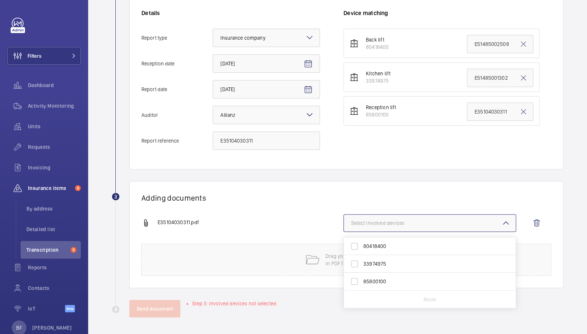
click at [372, 281] on span "85800100" at bounding box center [430, 281] width 134 height 7
click at [362, 281] on input "85800100" at bounding box center [354, 281] width 15 height 15
checkbox input "true"
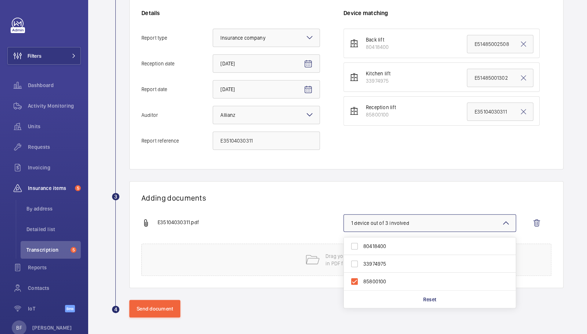
click at [270, 227] on div "E35104030311.pdf 1 device out of 3 involved 80418400 33974975 85800100 Reset" at bounding box center [343, 228] width 404 height 29
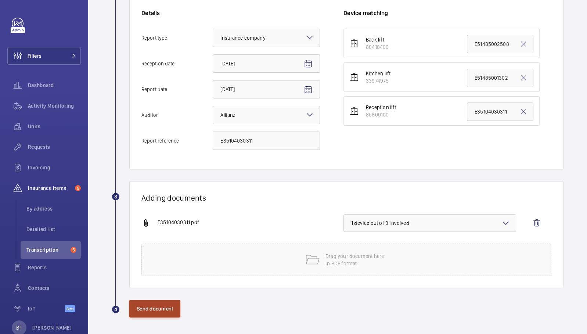
click at [164, 300] on button "Send document" at bounding box center [154, 309] width 51 height 18
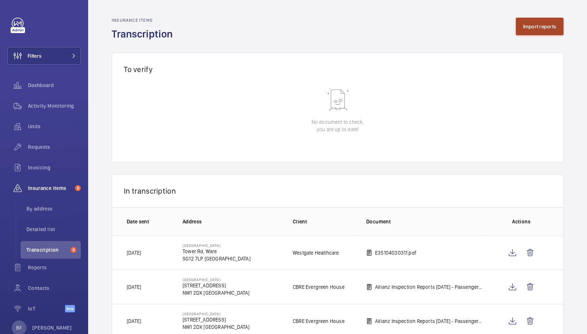
click at [516, 30] on button "Import reports" at bounding box center [540, 27] width 48 height 18
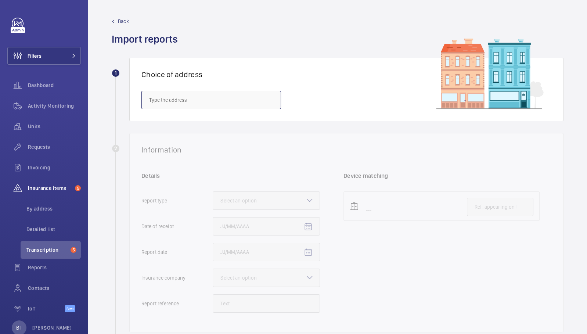
click at [248, 93] on input "text" at bounding box center [211, 100] width 140 height 18
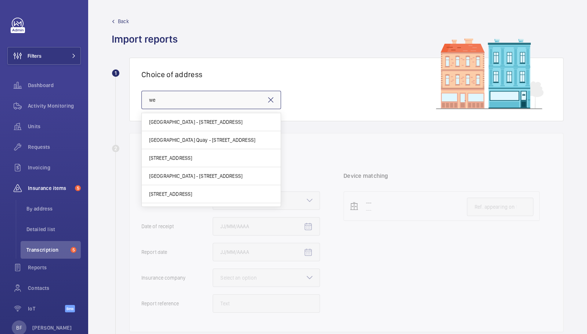
type input "w"
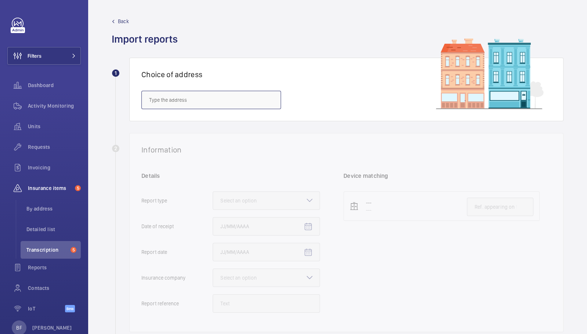
type input "a"
paste input "E35104030311"
type input "E"
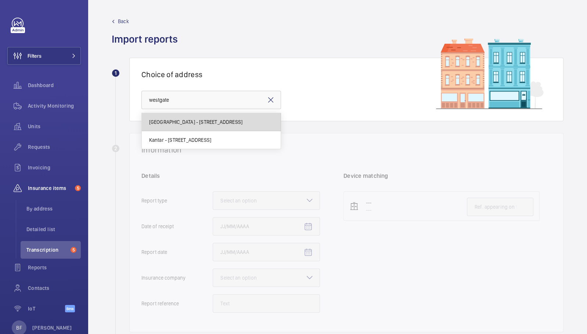
click at [238, 127] on mat-option "[GEOGRAPHIC_DATA] - [STREET_ADDRESS]" at bounding box center [211, 122] width 139 height 18
type input "[GEOGRAPHIC_DATA] - [STREET_ADDRESS]"
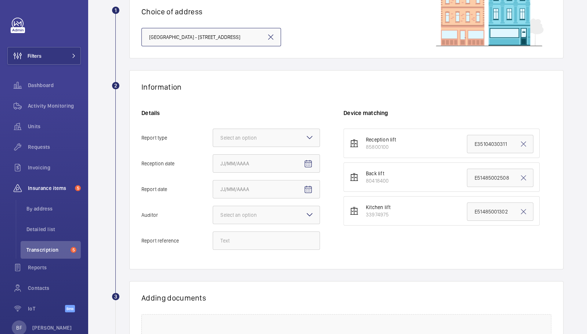
scroll to position [65, 0]
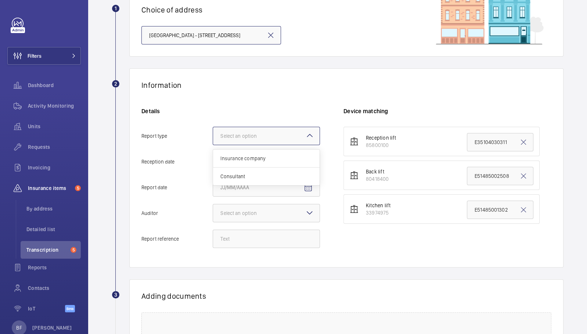
click at [238, 128] on div at bounding box center [266, 136] width 106 height 18
click at [213, 128] on input "Report type Select an option Insurance company Consultant" at bounding box center [213, 136] width 0 height 18
click at [247, 155] on span "Insurance company" at bounding box center [266, 158] width 92 height 7
click at [213, 145] on input "Report type Select an option Insurance company Consultant" at bounding box center [213, 136] width 0 height 18
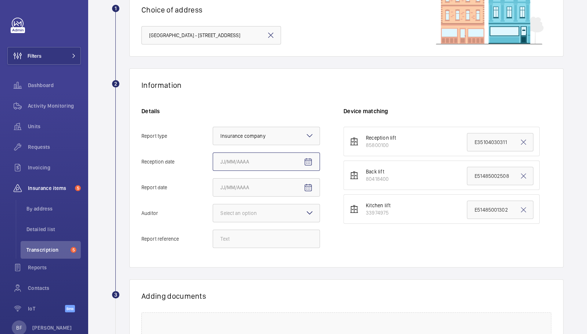
click at [249, 156] on input "Reception date" at bounding box center [266, 161] width 107 height 18
click at [306, 163] on mat-icon "Open calendar" at bounding box center [308, 162] width 9 height 9
click at [296, 245] on span "15" at bounding box center [296, 249] width 13 height 13
type input "[DATE]"
click at [308, 191] on mat-icon "Open calendar" at bounding box center [308, 187] width 9 height 9
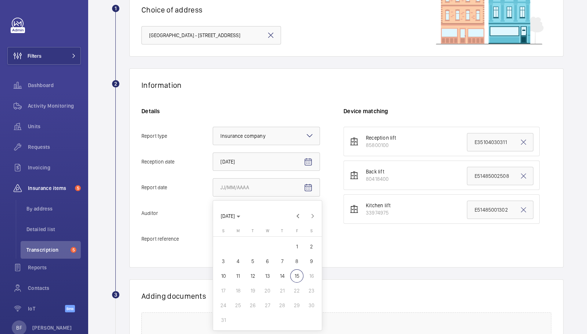
click at [357, 274] on div at bounding box center [293, 167] width 587 height 334
click at [261, 241] on input "Report reference" at bounding box center [266, 239] width 107 height 18
click at [234, 184] on input "Report date" at bounding box center [266, 187] width 107 height 18
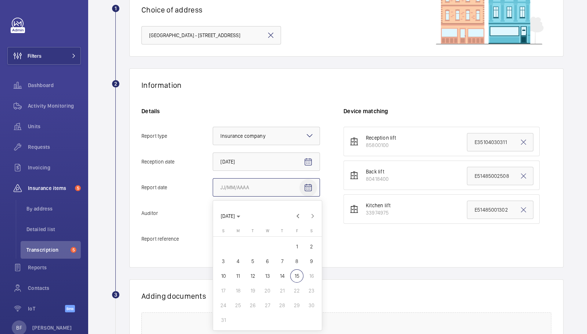
click at [234, 184] on input "Report date" at bounding box center [266, 187] width 107 height 18
click at [307, 185] on mat-icon "Open calendar" at bounding box center [308, 187] width 9 height 9
click at [239, 260] on span "4" at bounding box center [237, 260] width 13 height 13
type input "[DATE]"
click at [271, 216] on div at bounding box center [266, 213] width 106 height 18
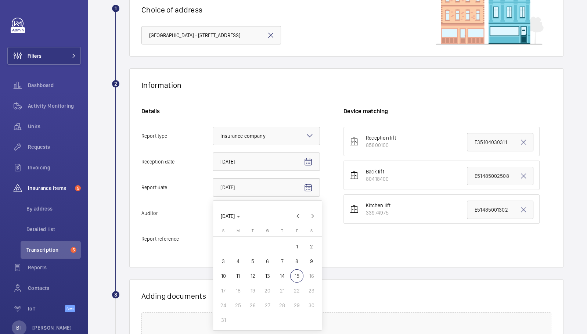
click at [213, 216] on input "Auditor Select an option" at bounding box center [213, 213] width 0 height 18
click at [321, 210] on div "Details Report type Select an option × Insurance company × Reception date [DATE…" at bounding box center [242, 181] width 202 height 148
click at [312, 212] on mat-icon at bounding box center [309, 212] width 9 height 9
click at [213, 212] on input "Auditor Select an option" at bounding box center [213, 213] width 0 height 18
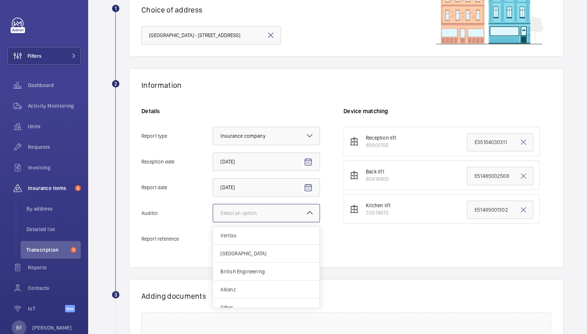
click at [308, 214] on mat-icon at bounding box center [309, 212] width 9 height 9
click at [213, 214] on input "Auditor Select an option Veritas Zurich British Engineering Allianz Other" at bounding box center [213, 213] width 0 height 18
click at [257, 286] on span "Allianz" at bounding box center [266, 289] width 92 height 7
click at [213, 222] on input "Auditor Select an option Veritas Zurich British Engineering Allianz Other" at bounding box center [213, 213] width 0 height 18
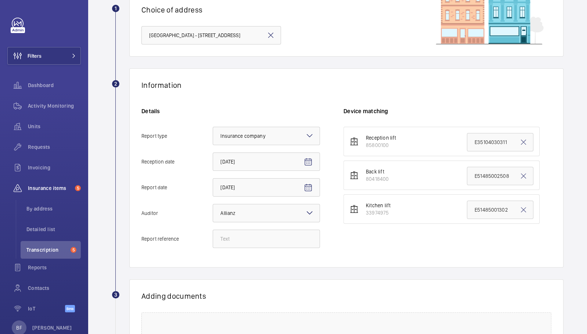
click at [252, 248] on div "Details Report type Select an option × Insurance company × Reception date [DATE…" at bounding box center [242, 181] width 202 height 148
click at [248, 239] on input "Report reference" at bounding box center [266, 239] width 107 height 18
paste input "E35104030312"
type input "E35104030312"
click at [484, 173] on input "E51485002508" at bounding box center [500, 176] width 66 height 18
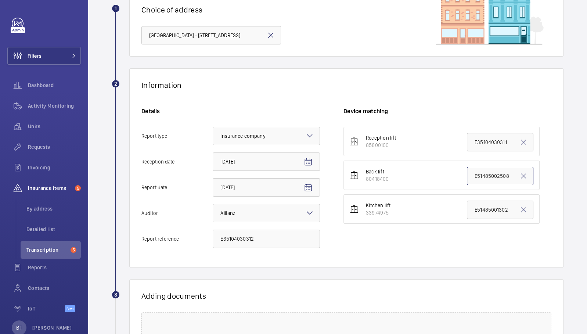
click at [484, 173] on input "E51485002508" at bounding box center [500, 176] width 66 height 18
paste input "35104030312"
type input "E35104030312"
click at [450, 226] on div "Reception lift 85800100 E35104030311 Back lift 80418400 E35104030312 Kitchen li…" at bounding box center [447, 177] width 208 height 101
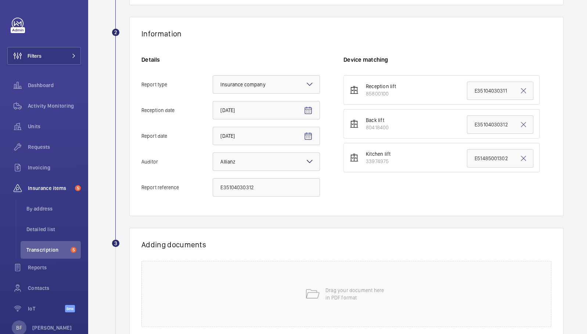
scroll to position [167, 0]
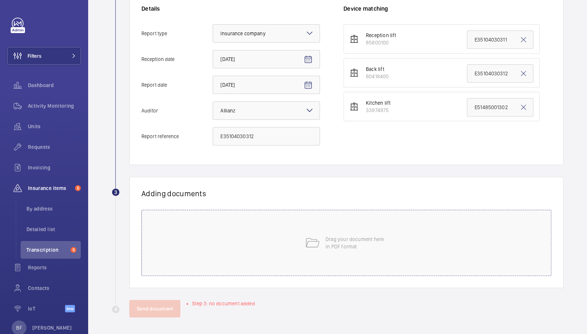
click at [265, 243] on div "Drag your document here in PDF format" at bounding box center [346, 243] width 410 height 66
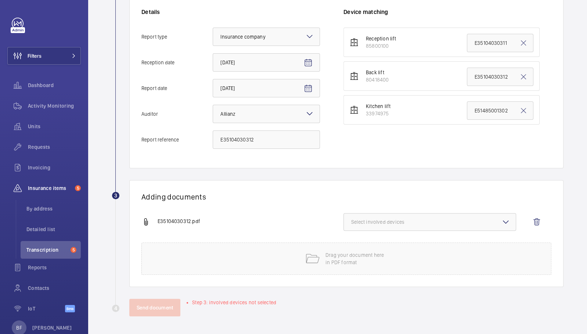
scroll to position [163, 0]
click at [395, 232] on div "E35104030312.pdf Select involved devices" at bounding box center [343, 228] width 404 height 29
click at [394, 224] on span "Select involved devices" at bounding box center [429, 222] width 157 height 7
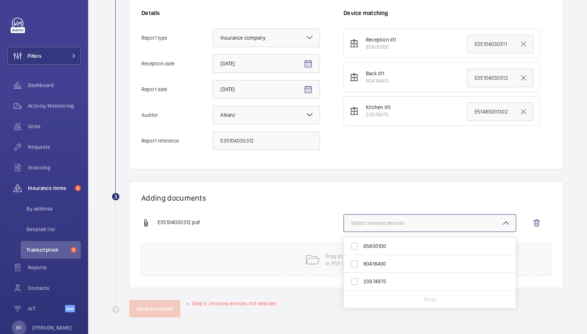
click at [392, 265] on span "80418400" at bounding box center [430, 263] width 134 height 7
click at [362, 265] on input "80418400" at bounding box center [354, 263] width 15 height 15
checkbox input "true"
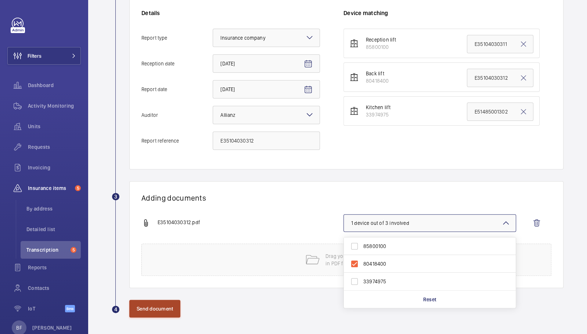
click at [151, 300] on button "Send document" at bounding box center [154, 309] width 51 height 18
